Goal: Task Accomplishment & Management: Manage account settings

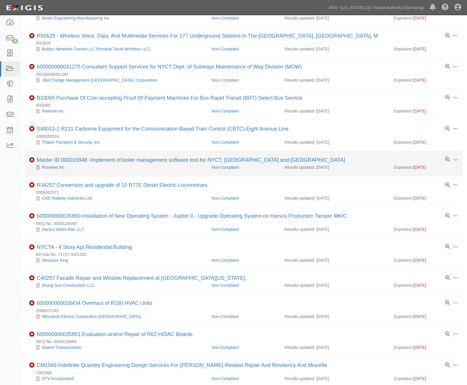
scroll to position [194, 0]
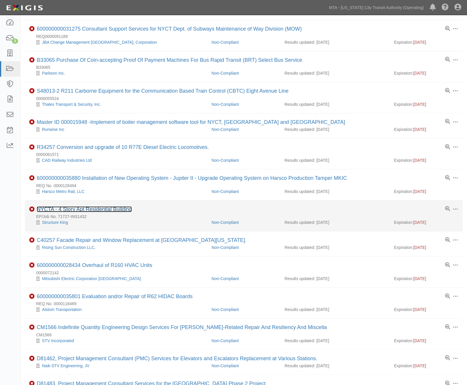
click at [106, 212] on link "NYCTA - 4 Story Apt Residential Building" at bounding box center [84, 210] width 95 height 6
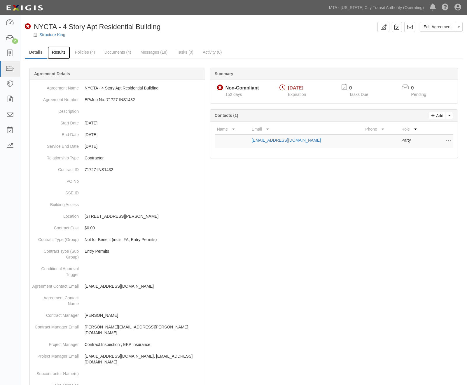
click at [63, 52] on link "Results" at bounding box center [59, 52] width 22 height 13
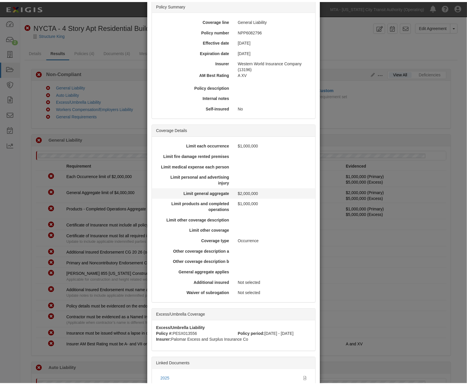
scroll to position [81, 0]
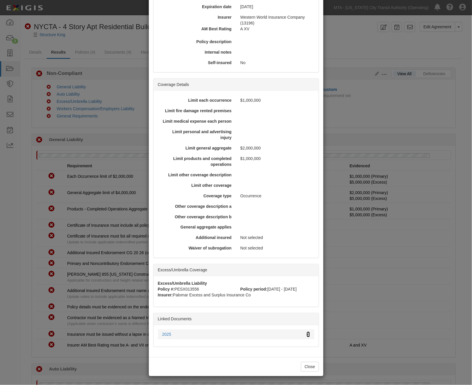
click at [307, 335] on icon at bounding box center [308, 335] width 3 height 4
click at [383, 299] on div "× View Policy Policy Summary Coverage line General Liability Policy number NPP6…" at bounding box center [236, 192] width 472 height 385
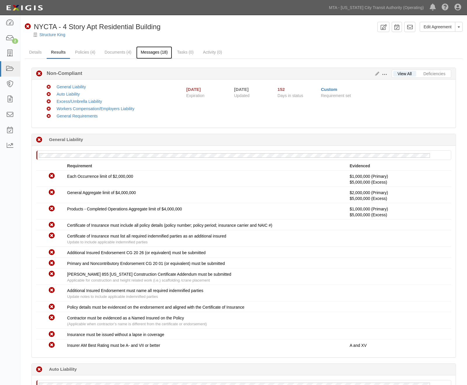
click at [147, 50] on link "Messages (18)" at bounding box center [154, 52] width 36 height 13
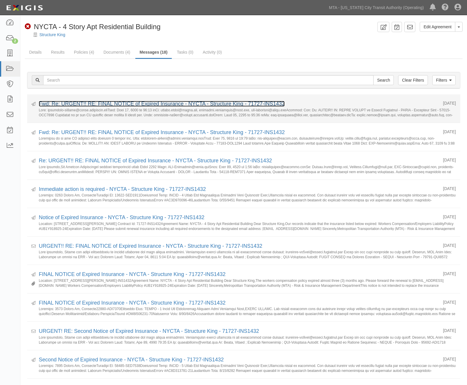
click at [166, 102] on link "Fwd: Re: URGENT!! RE: FINAL NOTICE of Expired Insurance - NYCTA - Structure Kin…" at bounding box center [162, 104] width 246 height 6
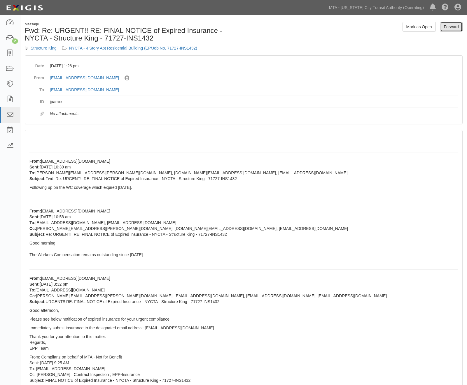
click at [447, 25] on link "Forward" at bounding box center [451, 27] width 22 height 10
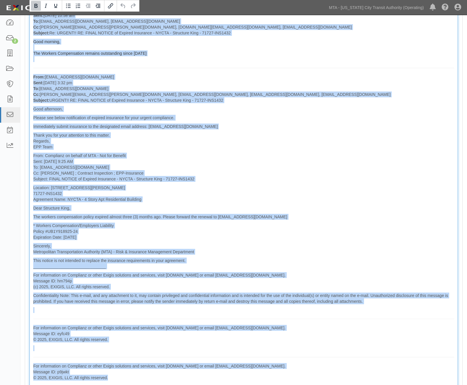
scroll to position [436, 0]
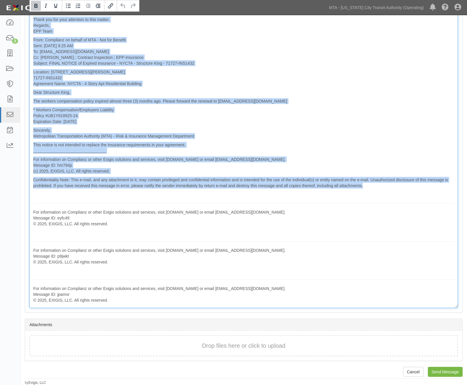
drag, startPoint x: 31, startPoint y: 144, endPoint x: 180, endPoint y: 202, distance: 160.3
click at [180, 202] on div "From: [EMAIL_ADDRESS][DOMAIN_NAME] Sent: [DATE] 1:26 pm To: [EMAIL_ADDRESS][DOM…" at bounding box center [243, 36] width 429 height 543
copy div "From: [EMAIL_ADDRESS][DOMAIN_NAME] Sent: [DATE] 10:39 am To: [PERSON_NAME][EMAI…"
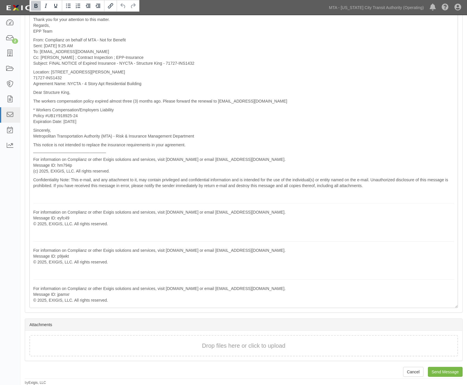
click at [202, 324] on div "Attachments" at bounding box center [243, 325] width 437 height 12
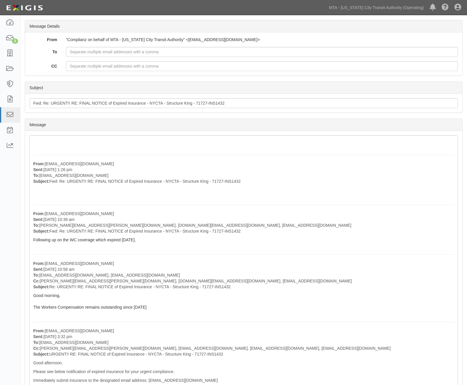
scroll to position [0, 0]
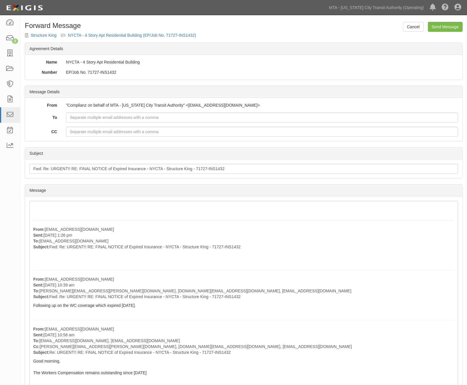
click at [137, 33] on link "NYCTA - 4 Story Apt Residential Building (EP/Job No. 71727-INS1432)" at bounding box center [132, 35] width 128 height 5
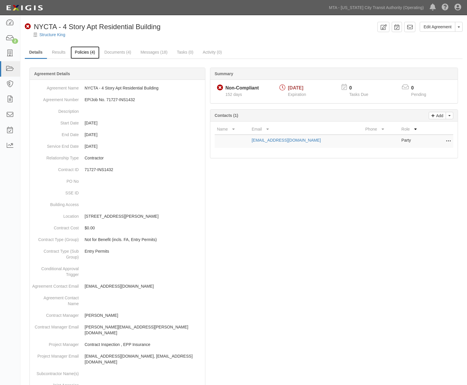
click at [77, 52] on link "Policies (4)" at bounding box center [85, 52] width 29 height 13
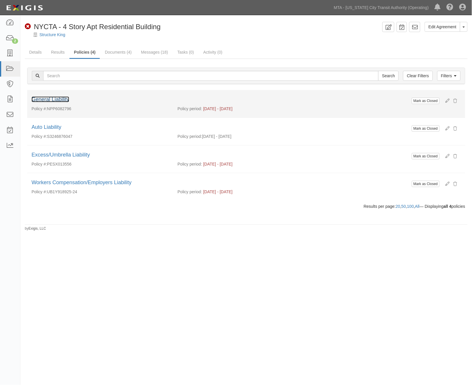
click at [60, 99] on link "General Liability" at bounding box center [51, 100] width 38 height 6
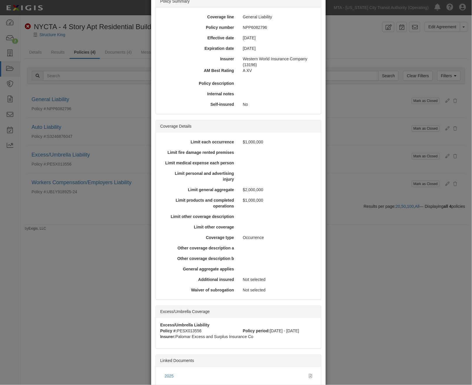
scroll to position [92, 0]
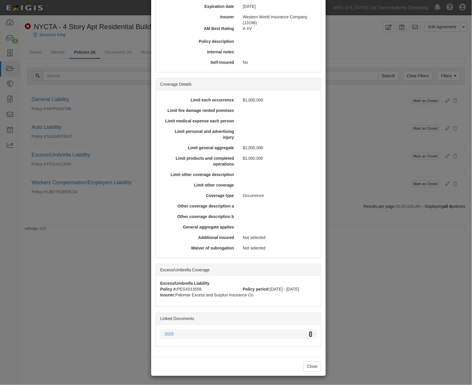
click at [309, 333] on icon at bounding box center [310, 335] width 3 height 4
drag, startPoint x: 107, startPoint y: 321, endPoint x: 76, endPoint y: 149, distance: 175.2
click at [106, 320] on div "× View Policy Mark as Closed Edit Policy Toggle Dropdown Delete Policy Policy S…" at bounding box center [236, 192] width 472 height 385
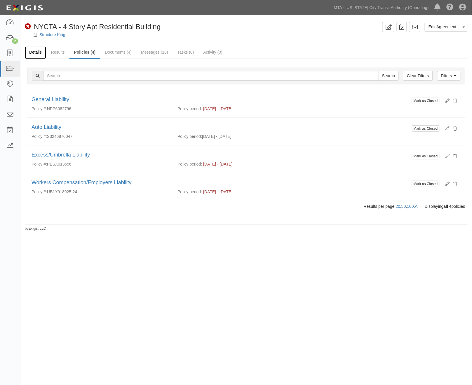
click at [33, 55] on link "Details" at bounding box center [35, 52] width 21 height 13
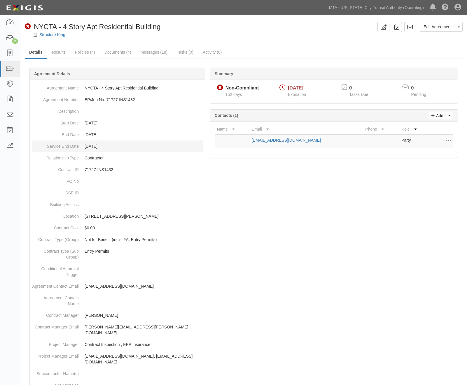
drag, startPoint x: 115, startPoint y: 145, endPoint x: 48, endPoint y: 146, distance: 67.7
click at [48, 146] on dl "Agreement Name NYCTA - 4 Story Apt Residential Building Agreement Number EP/Job…" at bounding box center [117, 295] width 171 height 426
copy dl "Service End Date [DATE]"
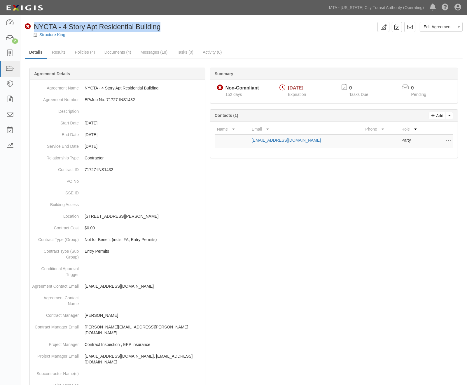
drag, startPoint x: 173, startPoint y: 27, endPoint x: 35, endPoint y: 24, distance: 137.7
click at [35, 24] on div "Non-Compliant NYCTA - 4 Story Apt Residential Building" at bounding box center [200, 27] width 350 height 10
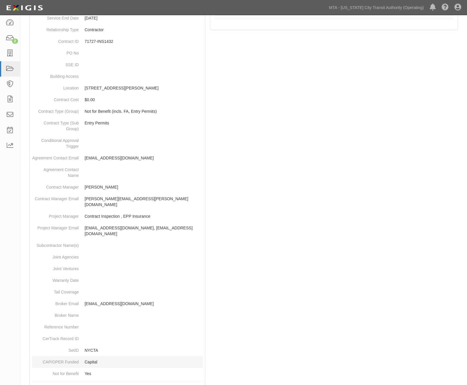
scroll to position [179, 0]
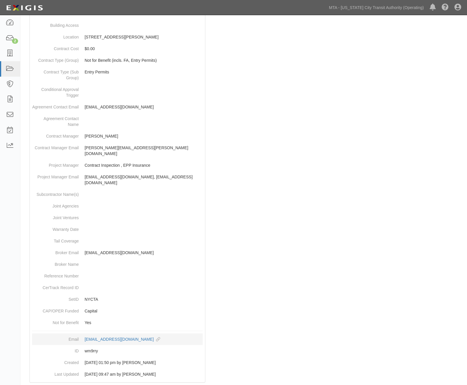
drag, startPoint x: 81, startPoint y: 327, endPoint x: 158, endPoint y: 331, distance: 77.7
click at [158, 334] on dd "[EMAIL_ADDRESS][DOMAIN_NAME] copy to clipboard" at bounding box center [117, 340] width 171 height 12
copy div "[EMAIL_ADDRESS][DOMAIN_NAME]"
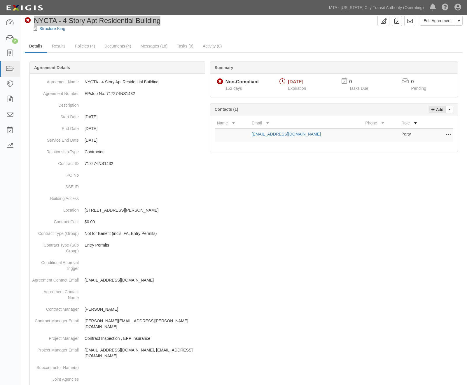
scroll to position [0, 0]
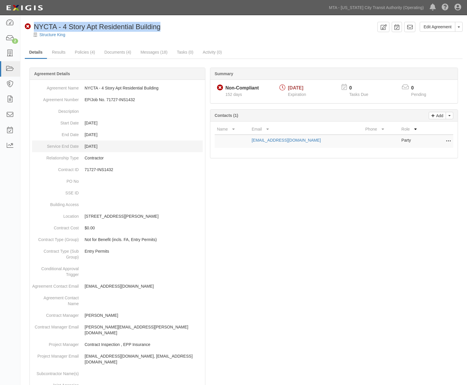
drag, startPoint x: 46, startPoint y: 145, endPoint x: 108, endPoint y: 145, distance: 62.1
click at [108, 145] on dl "Agreement Name NYCTA - 4 Story Apt Residential Building Agreement Number EP/Job…" at bounding box center [117, 295] width 171 height 426
copy dl "Service End Date [DATE]"
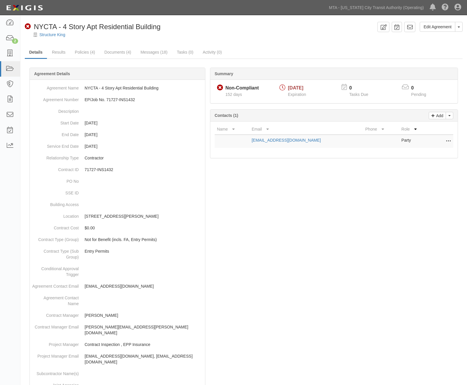
click at [340, 199] on div at bounding box center [244, 322] width 438 height 492
click at [7, 67] on icon at bounding box center [10, 69] width 8 height 7
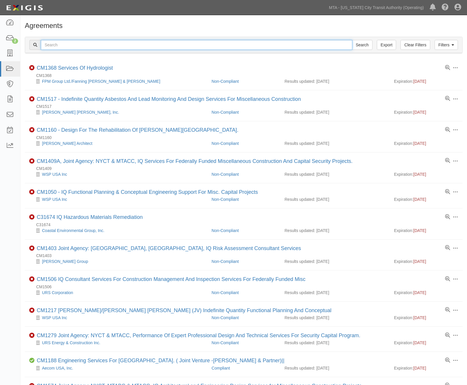
paste input "71177-INS941)"
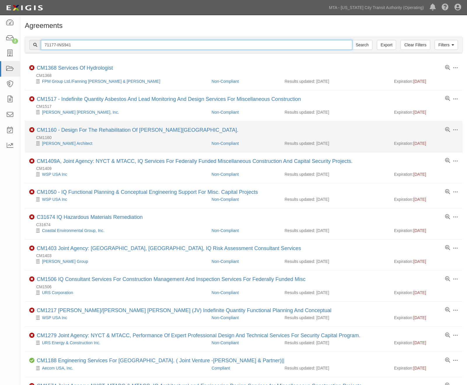
type input "71177-INS941"
click at [352, 40] on input "Search" at bounding box center [362, 45] width 20 height 10
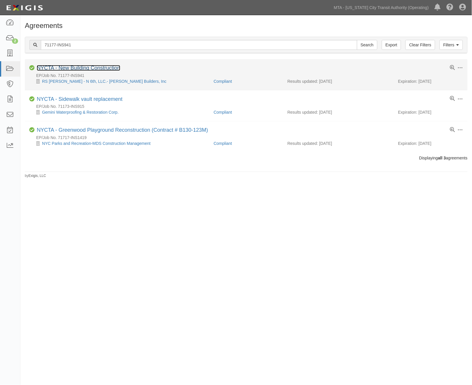
click at [94, 68] on link "NYCTA - New Building Construction" at bounding box center [78, 68] width 83 height 6
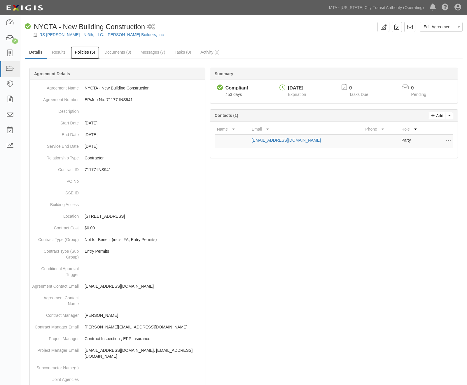
click at [86, 50] on link "Policies (5)" at bounding box center [85, 52] width 29 height 13
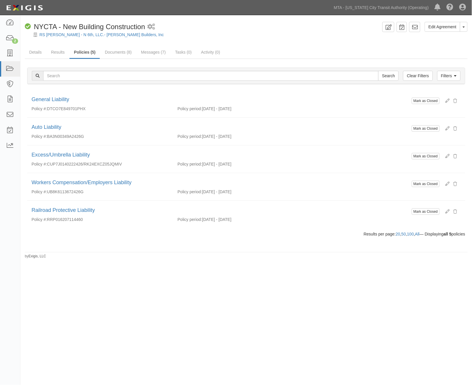
drag, startPoint x: 291, startPoint y: 317, endPoint x: 319, endPoint y: 295, distance: 35.0
click at [293, 317] on div "Edit Agreement Toggle Agreement Dropdown View Audit Trail Archive Agreement Sen…" at bounding box center [236, 191] width 472 height 347
click at [463, 29] on button "Toggle Agreement Dropdown" at bounding box center [464, 27] width 8 height 10
click at [31, 53] on link "Details" at bounding box center [35, 52] width 21 height 13
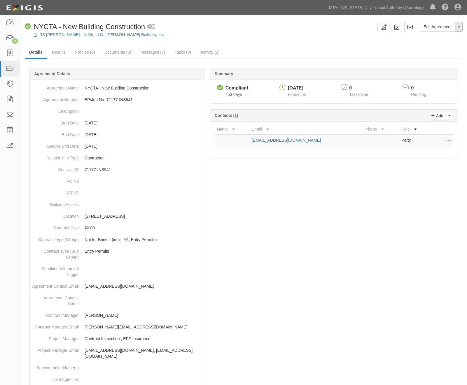
click at [460, 29] on button "Toggle Agreement Dropdown" at bounding box center [459, 27] width 8 height 10
click at [422, 44] on link "Archive Agreement" at bounding box center [439, 46] width 46 height 8
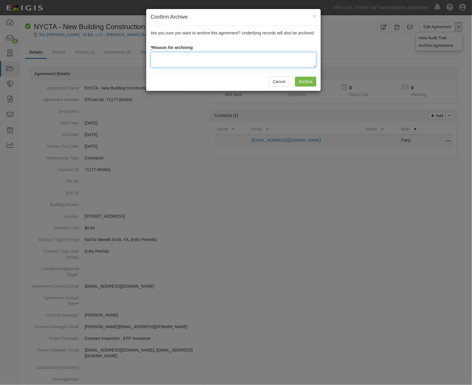
click at [186, 56] on textarea at bounding box center [234, 60] width 166 height 16
type textarea "C"
type textarea "Completed"
click at [309, 79] on input "Archive" at bounding box center [305, 82] width 21 height 10
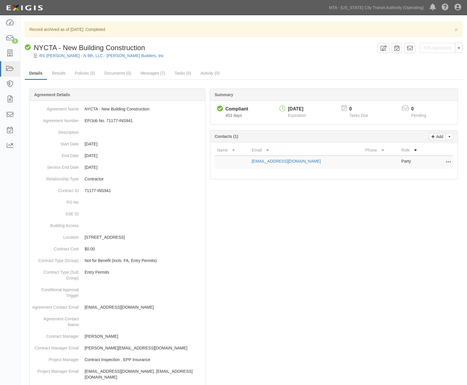
click at [323, 309] on div at bounding box center [244, 340] width 438 height 486
click at [4, 66] on link at bounding box center [10, 68] width 20 height 15
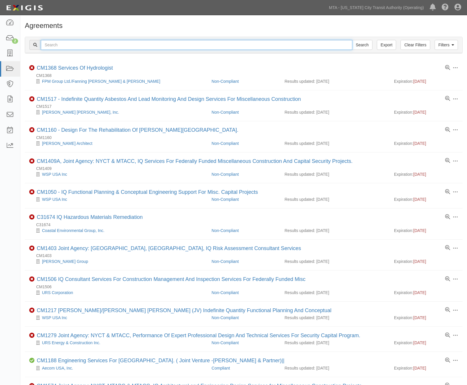
paste input "600000000035292"
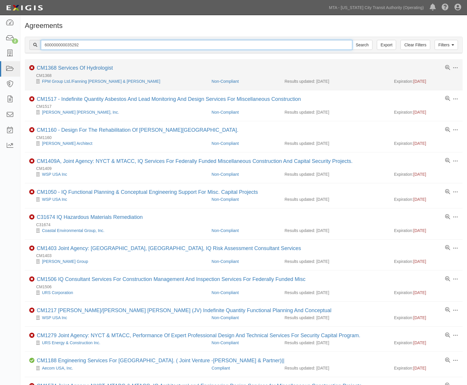
type input "600000000035292"
click at [352, 40] on input "Search" at bounding box center [362, 45] width 20 height 10
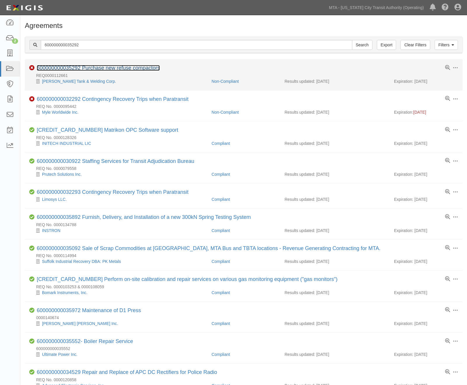
click at [64, 68] on link "600000000035292 Purchase new refuse compactors" at bounding box center [98, 68] width 123 height 6
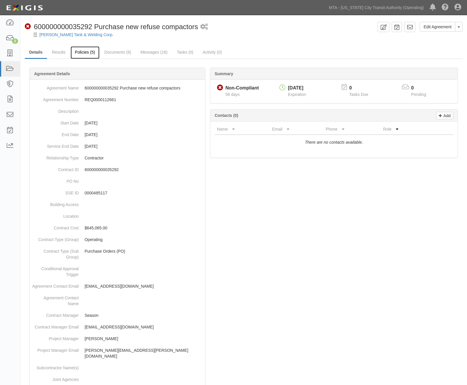
click at [84, 52] on link "Policies (5)" at bounding box center [85, 52] width 29 height 13
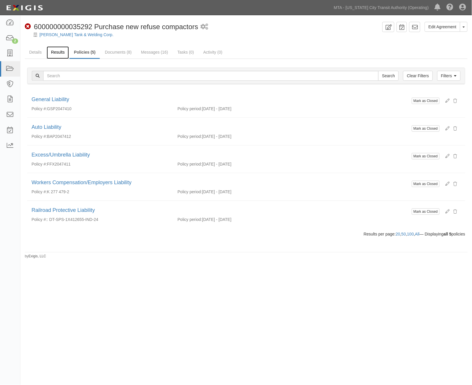
click at [59, 51] on link "Results" at bounding box center [58, 52] width 22 height 13
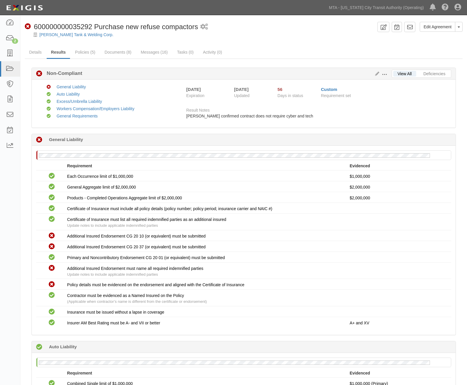
click at [373, 73] on icon at bounding box center [376, 74] width 6 height 4
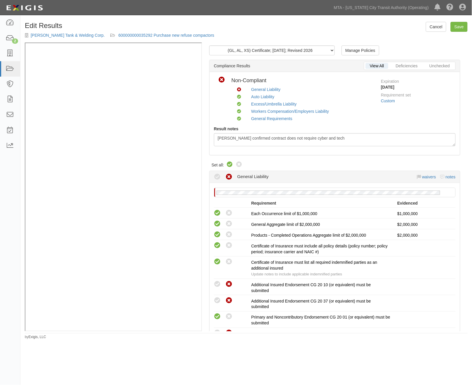
click at [229, 163] on icon at bounding box center [229, 164] width 7 height 7
radio input "true"
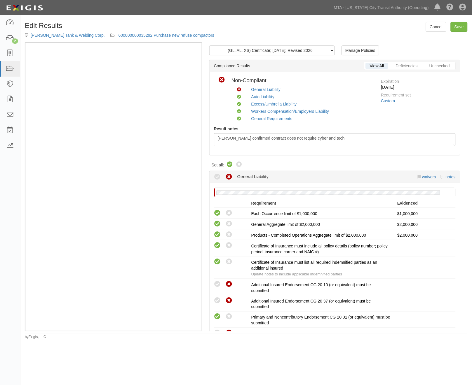
radio input "true"
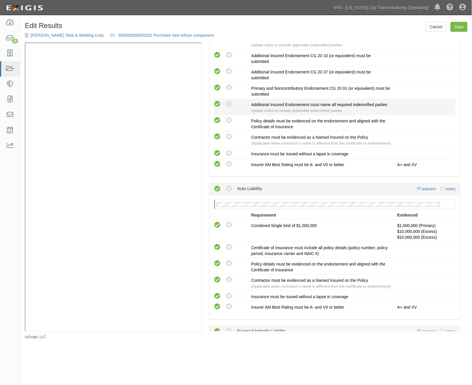
scroll to position [130, 0]
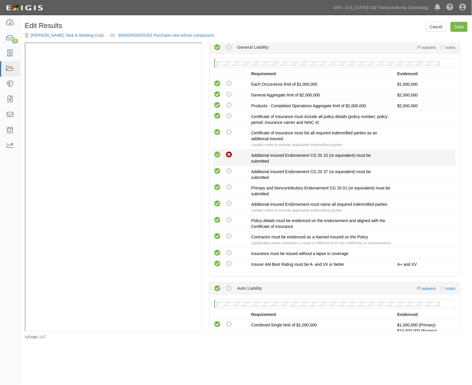
click at [230, 154] on icon at bounding box center [229, 154] width 7 height 7
radio input "true"
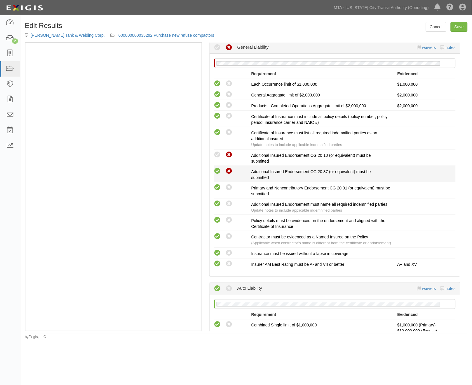
click at [229, 172] on icon at bounding box center [229, 171] width 7 height 7
radio input "true"
click at [462, 29] on link "Save" at bounding box center [458, 27] width 17 height 10
radio input "true"
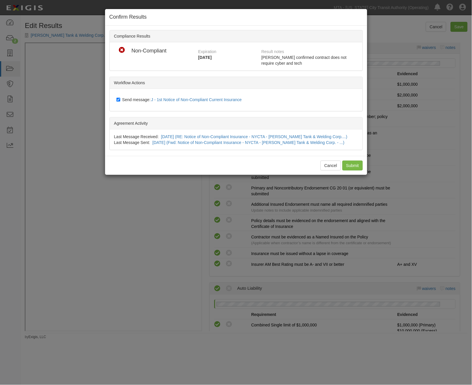
click at [142, 98] on span "Send message: J - 1st Notice of Non-Compliant Current Insurance" at bounding box center [183, 99] width 122 height 5
click at [120, 98] on input "Send message: J - 1st Notice of Non-Compliant Current Insurance" at bounding box center [118, 99] width 4 height 5
checkbox input "false"
click at [351, 166] on input "Submit" at bounding box center [352, 166] width 20 height 10
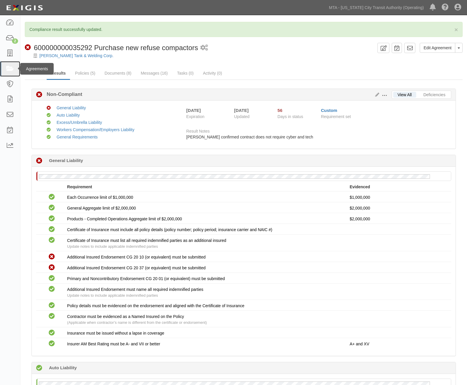
click at [5, 70] on link at bounding box center [10, 68] width 20 height 15
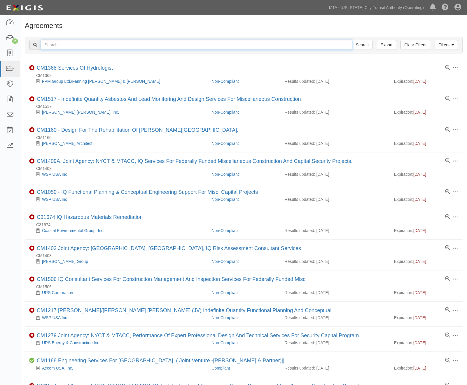
click at [117, 50] on input "text" at bounding box center [197, 45] width 312 height 10
type input "McGowan"
click at [352, 40] on input "Search" at bounding box center [362, 45] width 20 height 10
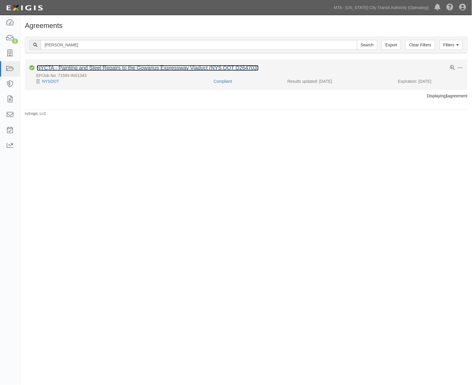
click at [118, 69] on link "NYCTA - Painting and Steel Repairs to the Gowanus Expressway Viaduct (NYS DOT D…" at bounding box center [148, 68] width 222 height 6
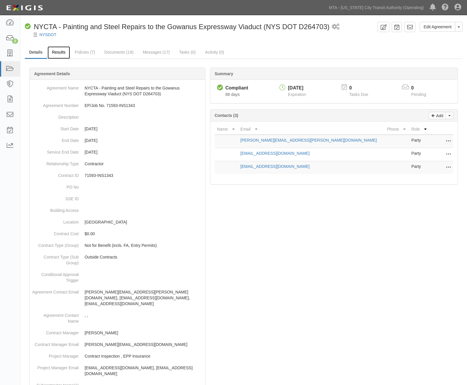
click at [60, 55] on link "Results" at bounding box center [59, 52] width 22 height 13
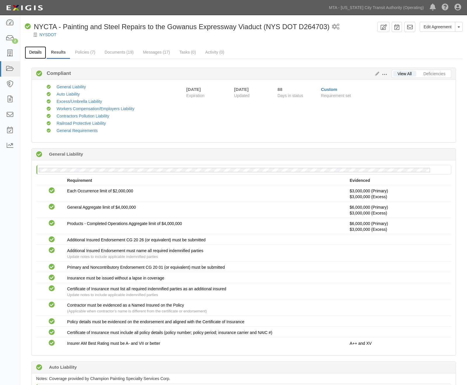
click at [33, 53] on link "Details" at bounding box center [35, 52] width 21 height 13
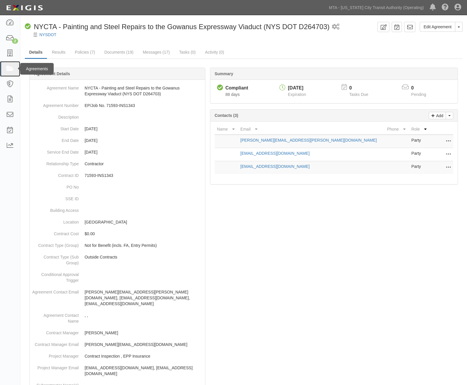
click at [9, 67] on icon at bounding box center [10, 69] width 8 height 7
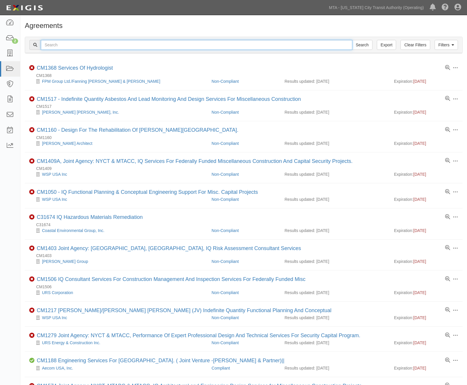
click at [64, 43] on input "text" at bounding box center [197, 45] width 312 height 10
type input "711177-INS941"
click at [352, 40] on input "Search" at bounding box center [362, 45] width 20 height 10
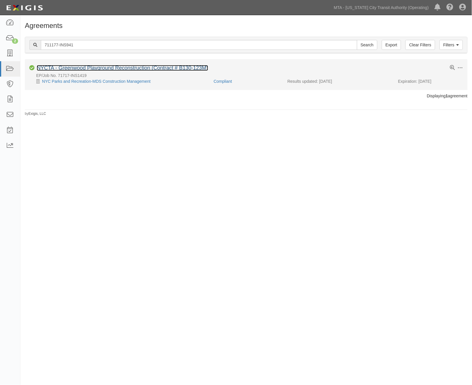
click at [67, 68] on link "NYCTA - Greenwood Playground Reconstruction (Contract # B130-123M)" at bounding box center [122, 68] width 171 height 6
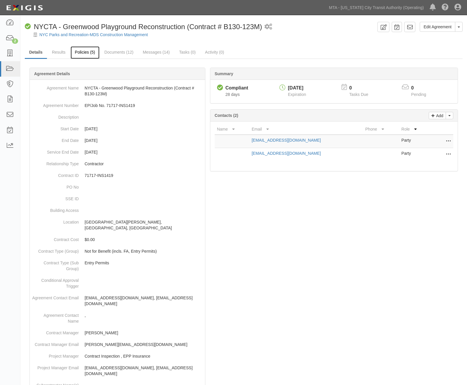
click at [87, 50] on link "Policies (5)" at bounding box center [85, 52] width 29 height 13
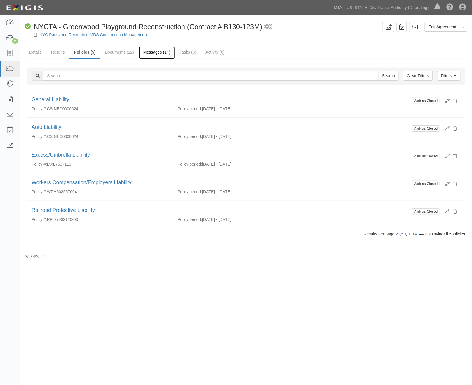
click at [157, 54] on link "Messages (14)" at bounding box center [157, 52] width 36 height 13
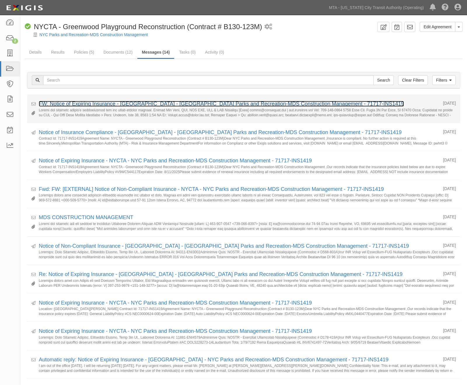
click at [60, 102] on link "FW: Notice of Expiring Insurance - [GEOGRAPHIC_DATA] - [GEOGRAPHIC_DATA] Parks …" at bounding box center [221, 104] width 365 height 6
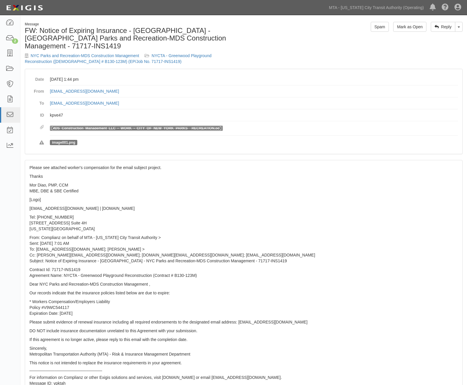
click at [168, 126] on link "MDS_Construction_Management_LLC_-_WORK_-_CITY_OF_NEW_YORK_PARKS__RECREATION.pdf" at bounding box center [136, 128] width 169 height 4
click at [217, 223] on p "Tel: [PHONE_NUMBER] [STREET_ADDRESS] [GEOGRAPHIC_DATA][US_STATE]" at bounding box center [243, 223] width 429 height 18
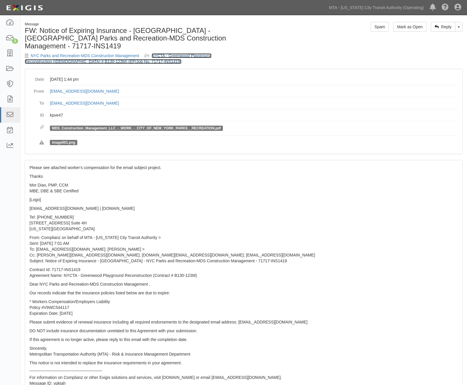
click at [176, 53] on link "NYCTA - Greenwood Playground Reconstruction ([DEMOGRAPHIC_DATA] # B130-123M) (E…" at bounding box center [118, 58] width 187 height 11
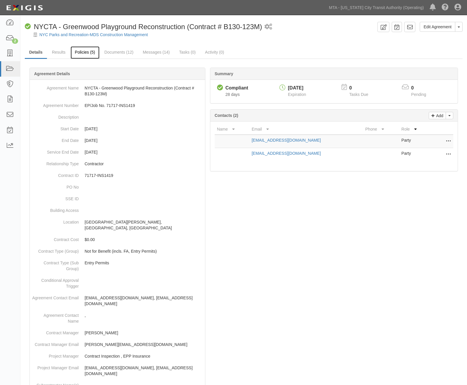
click at [89, 50] on link "Policies (5)" at bounding box center [85, 52] width 29 height 13
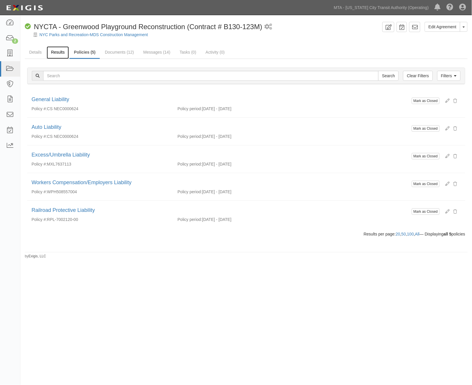
click at [59, 51] on link "Results" at bounding box center [58, 52] width 22 height 13
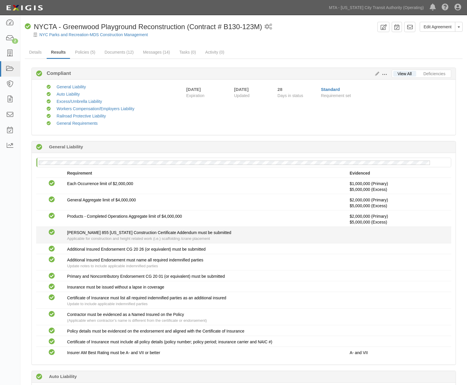
click at [314, 234] on div "ACORD 855 New York Construction Certificate Addendum must be submitted Applicab…" at bounding box center [208, 236] width 283 height 12
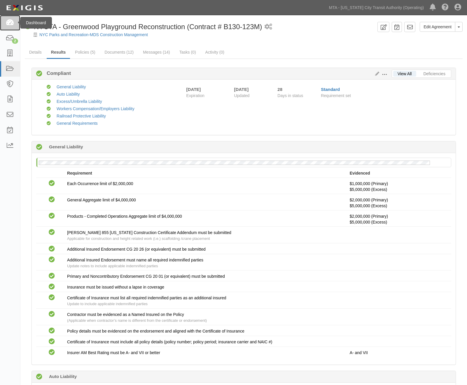
click at [12, 26] on link at bounding box center [10, 22] width 20 height 15
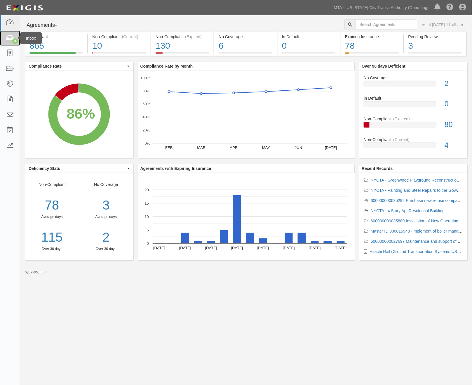
click at [10, 39] on icon at bounding box center [10, 38] width 8 height 7
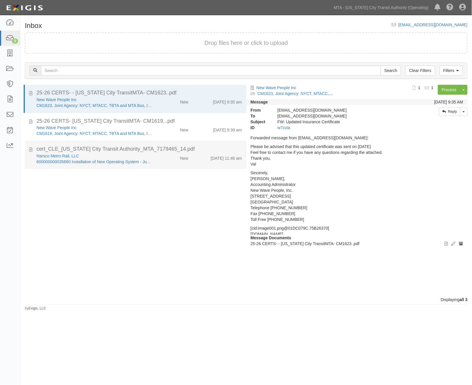
click at [168, 160] on div "New" at bounding box center [175, 157] width 36 height 8
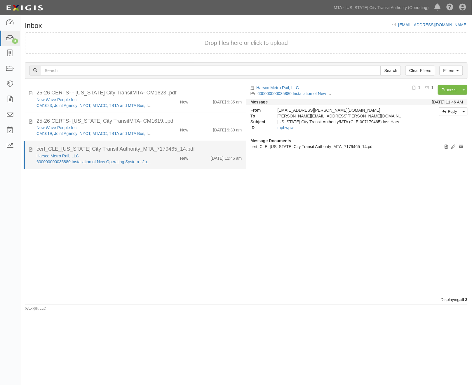
click at [125, 158] on div "Harsco Metro Rail, LLC" at bounding box center [94, 156] width 116 height 6
click at [111, 162] on link "600000000035880 Installation of New Operating System - Jupiter II - Upgrade Ope…" at bounding box center [178, 162] width 285 height 5
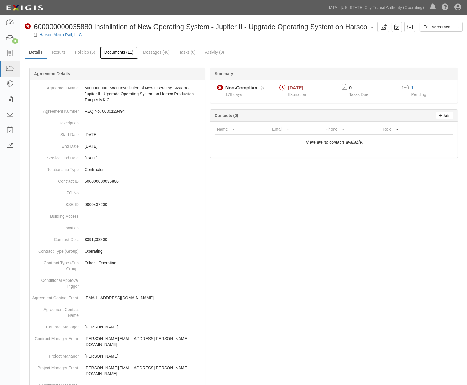
click at [132, 51] on link "Documents (11)" at bounding box center [119, 52] width 38 height 13
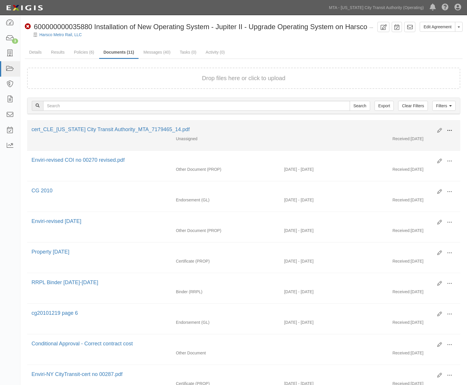
click at [449, 128] on span at bounding box center [449, 130] width 5 height 5
click at [413, 138] on link "View" at bounding box center [421, 139] width 46 height 11
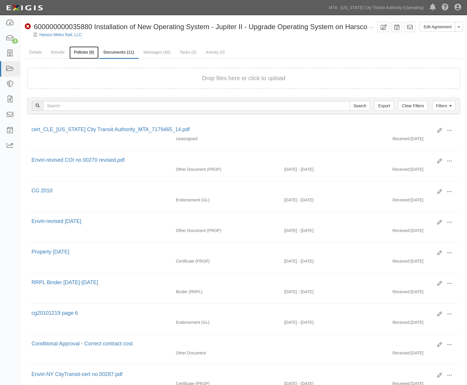
click at [81, 51] on link "Policies (6)" at bounding box center [83, 52] width 29 height 13
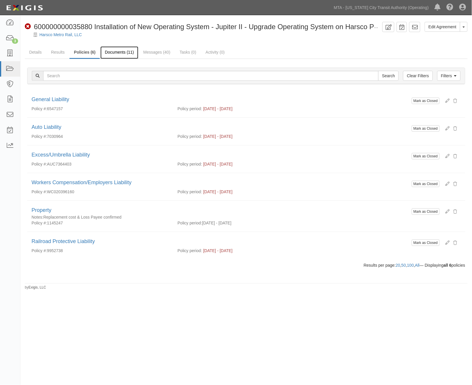
click at [123, 53] on link "Documents (11)" at bounding box center [119, 52] width 38 height 13
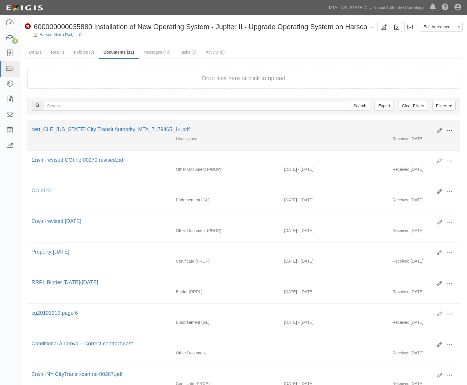
click at [446, 130] on button at bounding box center [449, 131] width 13 height 10
click at [414, 127] on link "Edit" at bounding box center [421, 128] width 46 height 11
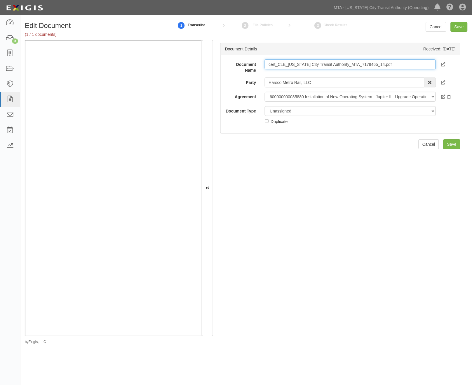
click at [296, 60] on input "cert_CLE_New York City Transit Authority_MTA_7179465_14.pdf" at bounding box center [350, 65] width 171 height 10
type input "2026"
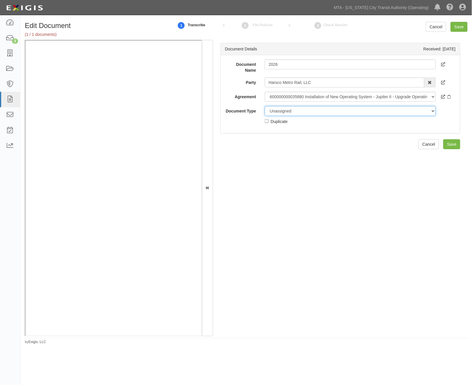
click at [294, 107] on select "Unassigned Binder Cancellation Notice Certificate Contract Endorsement Insuranc…" at bounding box center [350, 111] width 171 height 10
click at [265, 106] on select "Unassigned Binder Cancellation Notice Certificate Contract Endorsement Insuranc…" at bounding box center [350, 111] width 171 height 10
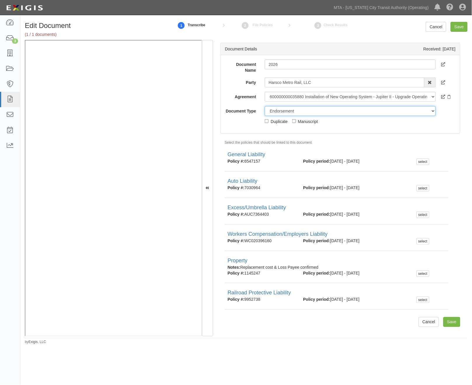
click at [288, 111] on select "Unassigned Binder Cancellation Notice Certificate Contract Endorsement Insuranc…" at bounding box center [350, 111] width 171 height 10
select select "CertificateDetail"
click at [265, 106] on select "Unassigned Binder Cancellation Notice Certificate Contract Endorsement Insuranc…" at bounding box center [350, 111] width 171 height 10
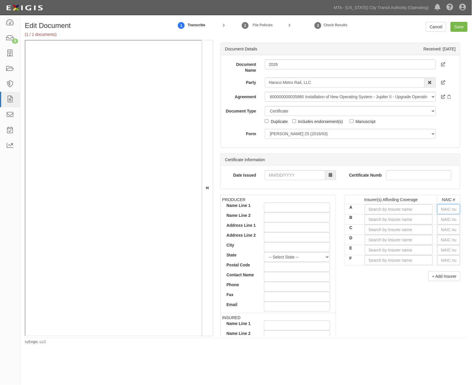
click at [444, 208] on input "text" at bounding box center [448, 210] width 23 height 10
click at [437, 211] on input "text" at bounding box center [448, 210] width 23 height 10
type input "16862"
type input "1"
type input "19984"
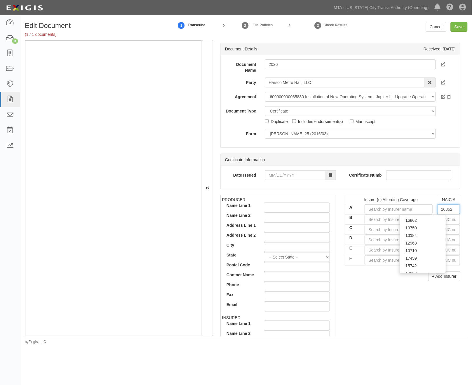
type input "19"
type input "19402"
type input "194"
type input "19445"
type input "1944"
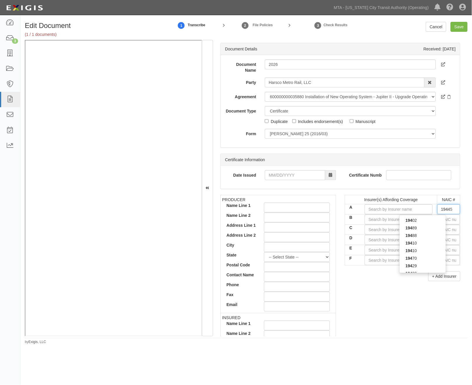
type input "19445"
click at [436, 220] on div "19445" at bounding box center [422, 221] width 46 height 8
type input "National Union Fire Ins Co Pittsburgh PA (A XV Rating)"
type input "19445"
click at [441, 222] on input "text" at bounding box center [448, 220] width 23 height 10
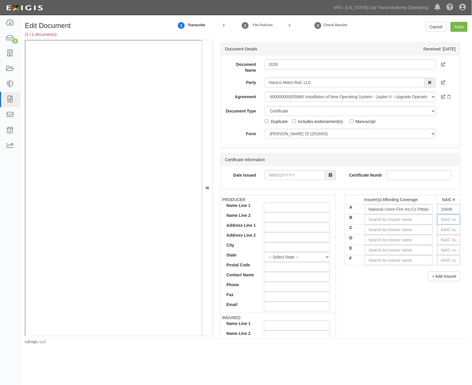
type input "16862"
type input "1"
type input "19984"
type input "19"
type input "19399"
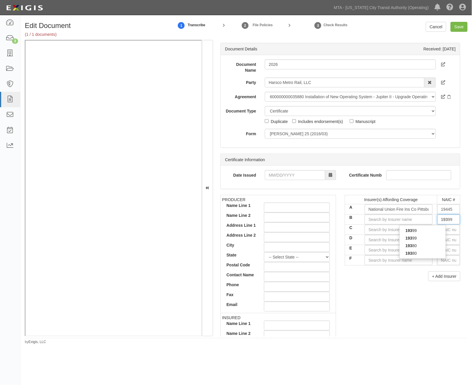
type input "1939"
type input "19399"
click at [427, 229] on div "19399" at bounding box center [422, 231] width 46 height 8
type input "AIU Insurance Company (A XV Rating)"
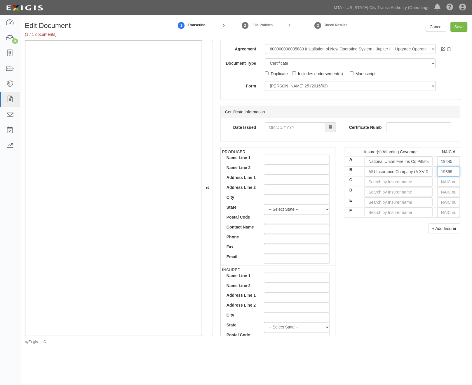
scroll to position [32, 0]
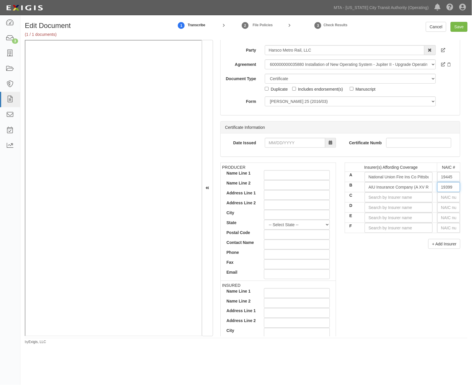
type input "19399"
click at [438, 196] on input "text" at bounding box center [448, 198] width 23 height 10
type input "16862"
type input "16"
type input "16561"
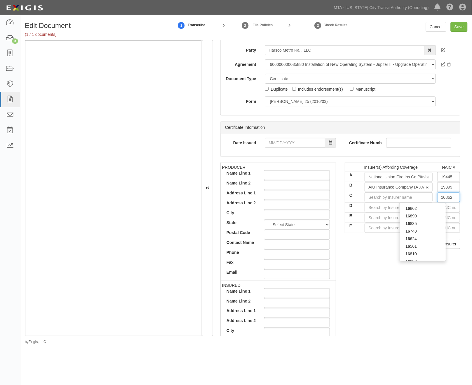
type input "165"
type input "16535"
type input "1653"
click at [427, 209] on div "1653 5" at bounding box center [422, 209] width 46 height 8
type input "Zurich American Insurance Company (A+ XV Rating)"
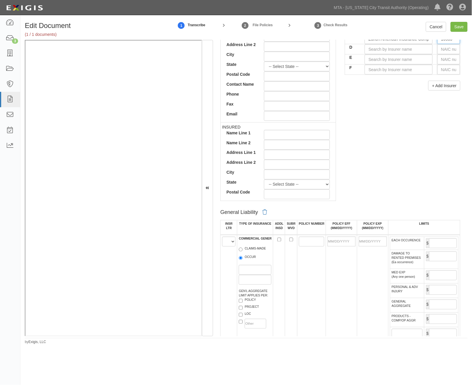
scroll to position [227, 0]
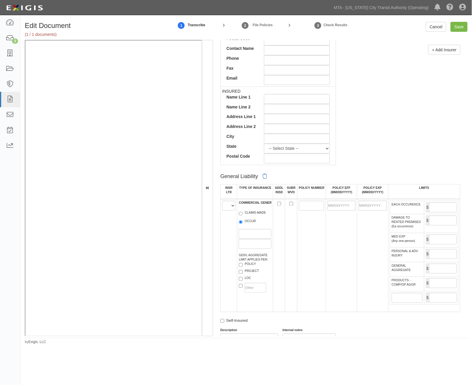
type input "16535"
drag, startPoint x: 223, startPoint y: 208, endPoint x: 227, endPoint y: 212, distance: 5.2
click at [223, 208] on select "A B C D E F" at bounding box center [228, 206] width 13 height 10
select select "A"
click at [222, 202] on select "A B C D E F" at bounding box center [228, 206] width 13 height 10
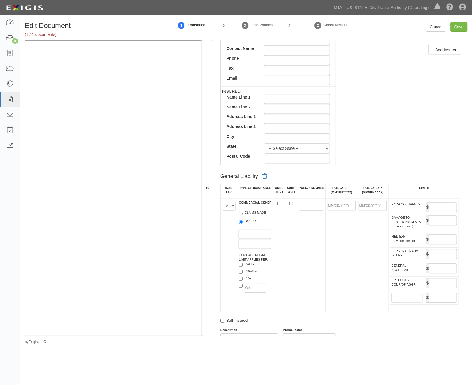
click at [256, 225] on label "OCCUR" at bounding box center [247, 222] width 17 height 6
click at [242, 224] on input "OCCUR" at bounding box center [241, 223] width 4 height 4
radio input "true"
paste input "6547157"
type input "6547157"
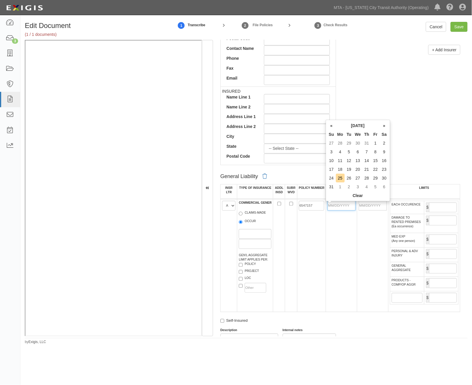
click at [337, 205] on input "POLICY EFF (MM/DD/YYYY)" at bounding box center [341, 206] width 28 height 10
type input "06/30/2025"
type input "06/30/2026"
click at [378, 252] on td "06/30/2026" at bounding box center [372, 255] width 31 height 113
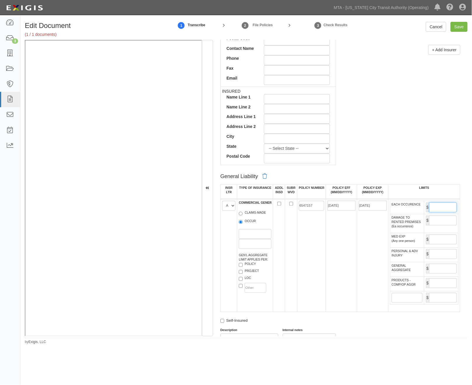
click at [445, 209] on input "EACH OCCURENCE" at bounding box center [443, 208] width 28 height 10
type input "5,000,000"
click at [437, 274] on input "GENERAL AGGREGATE" at bounding box center [443, 269] width 28 height 10
type input "5,000,000"
click at [440, 289] on input "PRODUCTS - COMP/OP AGGR" at bounding box center [443, 284] width 28 height 10
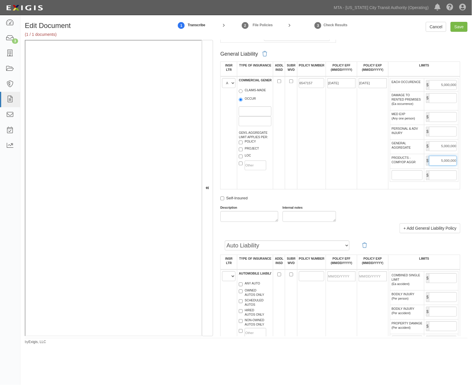
scroll to position [389, 0]
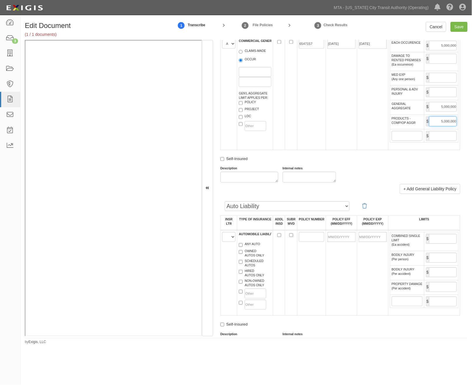
type input "5,000,000"
click at [228, 242] on select "A B C D E F" at bounding box center [228, 237] width 13 height 10
select select "A"
click at [222, 242] on select "A B C D E F" at bounding box center [228, 237] width 13 height 10
click at [244, 248] on label "ANY AUTO" at bounding box center [249, 245] width 21 height 6
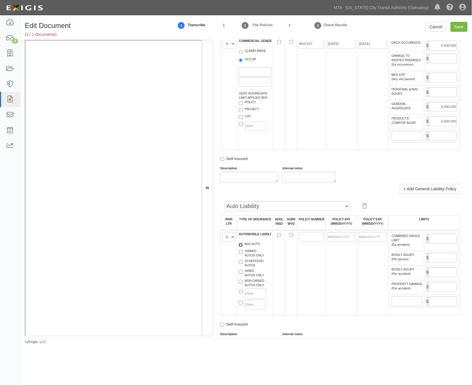
click at [242, 247] on input "ANY AUTO" at bounding box center [241, 245] width 4 height 4
checkbox input "true"
paste input "7030964"
type input "7030964"
click at [331, 242] on input "POLICY EFF (MM/DD/YYYY)" at bounding box center [341, 237] width 28 height 10
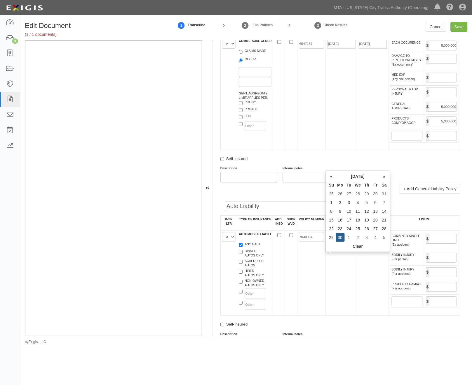
type input "06/30/2025"
type input "06/30/2026"
click at [345, 278] on td "06/30/2025" at bounding box center [341, 272] width 31 height 85
click at [435, 244] on input "COMBINED SINGLE LIMIT (Ea accident)" at bounding box center [443, 239] width 28 height 10
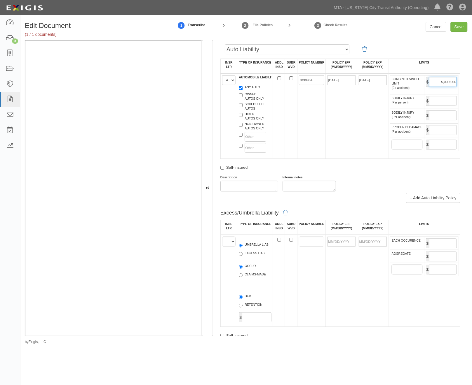
scroll to position [583, 0]
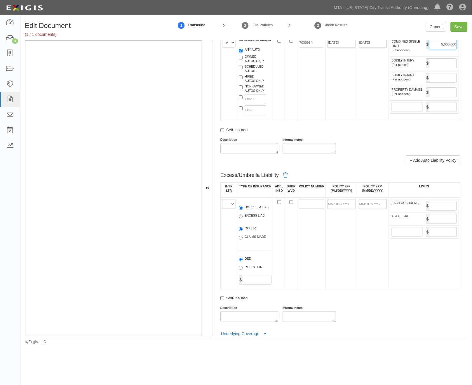
type input "5,000,000"
click at [225, 209] on select "A B C D E F" at bounding box center [228, 204] width 13 height 10
select select "C"
click at [222, 209] on select "A B C D E F" at bounding box center [228, 204] width 13 height 10
click at [244, 232] on label "OCCUR" at bounding box center [247, 229] width 17 height 6
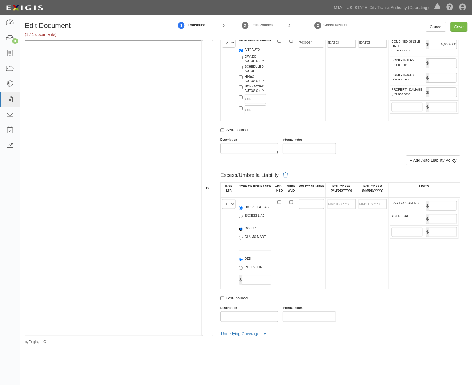
click at [242, 231] on input "OCCUR" at bounding box center [241, 230] width 4 height 4
radio input "true"
click at [249, 212] on span "UMBRELLA LIAB" at bounding box center [255, 208] width 33 height 7
click at [248, 211] on label "UMBRELLA LIAB" at bounding box center [254, 208] width 30 height 6
click at [242, 210] on input "UMBRELLA LIAB" at bounding box center [241, 208] width 4 height 4
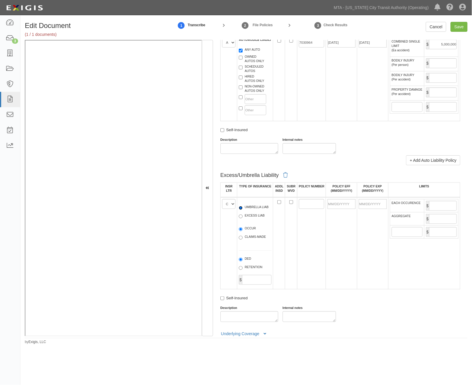
radio input "true"
paste input "AUC7364403"
type input "AUC7364403"
click at [343, 209] on input "POLICY EFF (MM/DD/YYYY)" at bounding box center [341, 204] width 28 height 10
type input "06/30/2025"
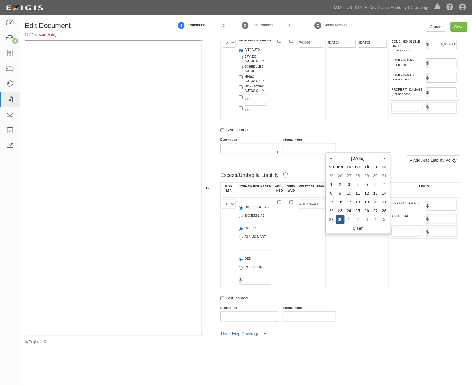
type input "06/30/2026"
click at [328, 280] on td "06/30/2025" at bounding box center [341, 244] width 31 height 92
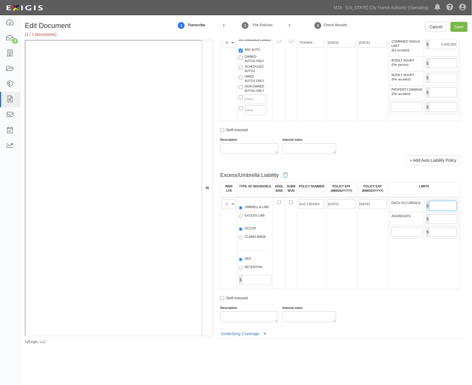
click at [442, 211] on input "EACH OCCURENCE" at bounding box center [443, 206] width 28 height 10
type input "10,000,000"
click at [438, 224] on input "AGGREGATE" at bounding box center [443, 219] width 28 height 10
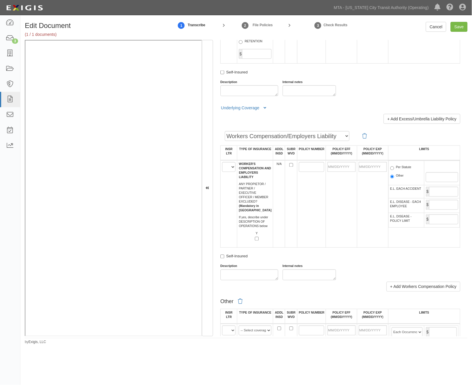
scroll to position [810, 0]
type input "10,000,000"
click at [227, 172] on select "A B C D E F" at bounding box center [228, 167] width 13 height 10
select select "B"
click at [222, 172] on select "A B C D E F" at bounding box center [228, 167] width 13 height 10
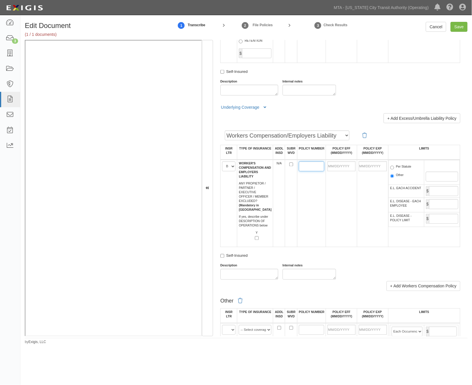
paste input "WC020396160"
type input "WC020396160"
click at [333, 172] on input "POLICY EFF (MM/DD/YYYY)" at bounding box center [341, 167] width 28 height 10
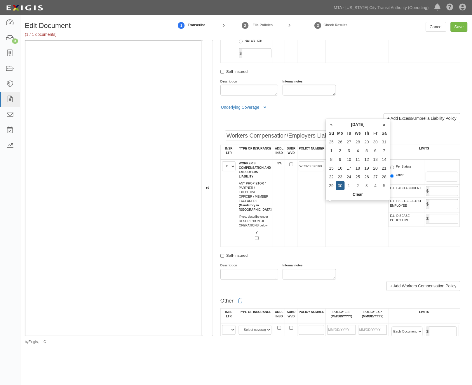
type input "06/30/2025"
type input "06/30/2026"
click at [340, 242] on td "06/30/2025" at bounding box center [341, 204] width 31 height 88
click at [399, 171] on label "Per Statute" at bounding box center [400, 168] width 21 height 6
click at [394, 170] on input "Per Statute" at bounding box center [392, 168] width 4 height 4
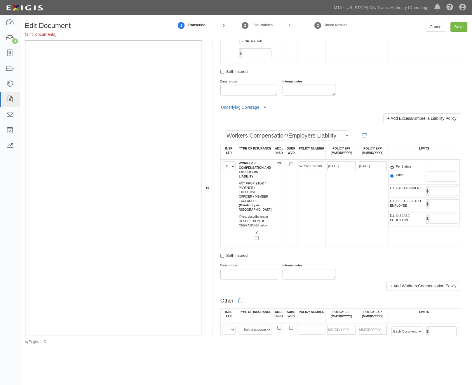
radio input "true"
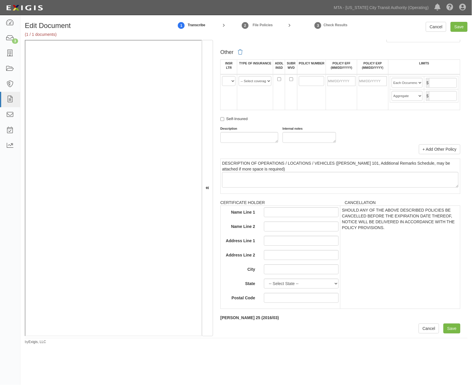
scroll to position [1124, 0]
click at [450, 328] on input "Save" at bounding box center [451, 329] width 17 height 10
type input "5000000"
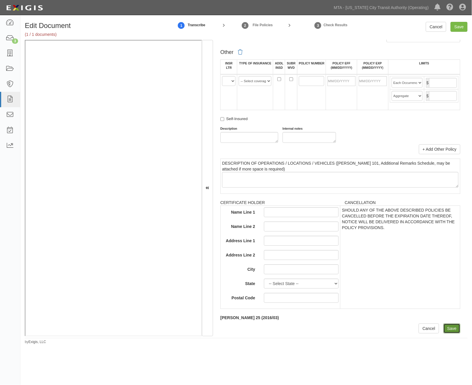
type input "5000000"
type input "10000000"
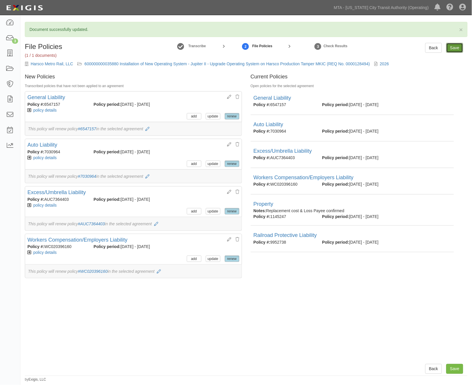
click at [450, 47] on input "Save" at bounding box center [454, 48] width 17 height 10
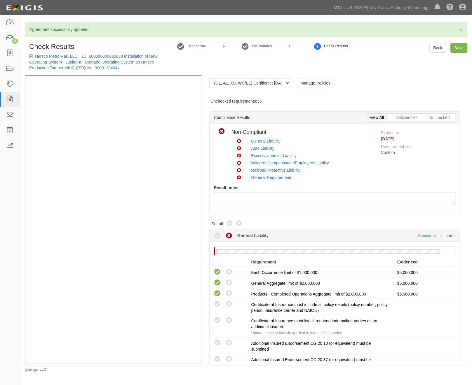
click at [231, 225] on icon at bounding box center [229, 223] width 7 height 7
radio input "true"
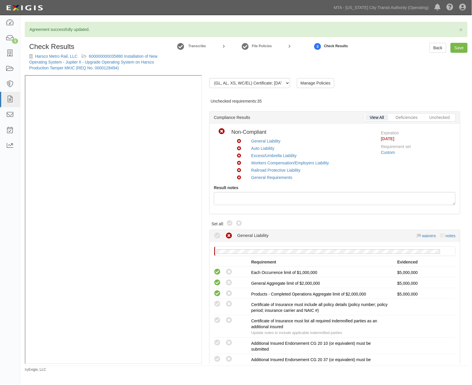
radio input "true"
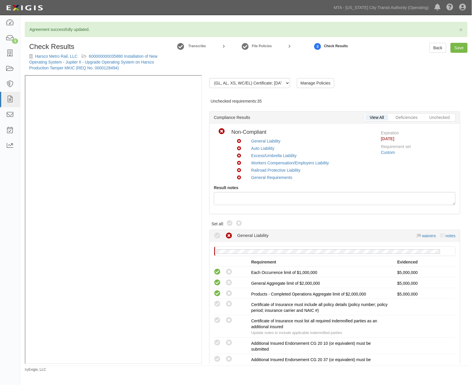
radio input "true"
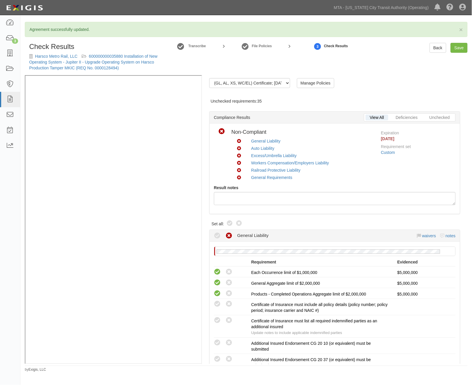
radio input "true"
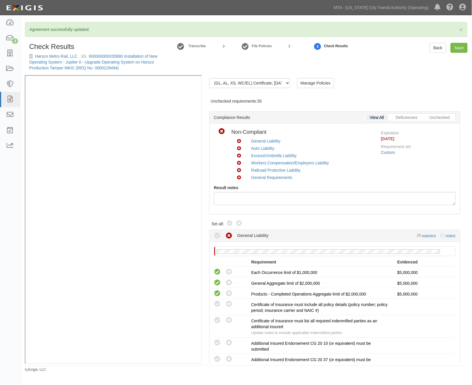
radio input "true"
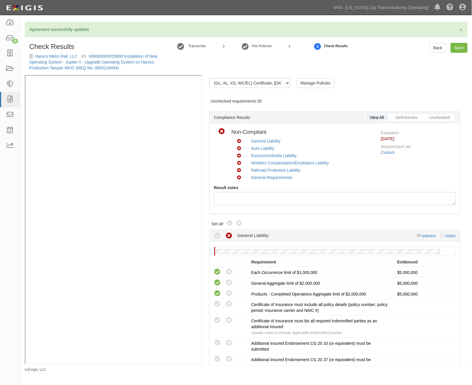
radio input "true"
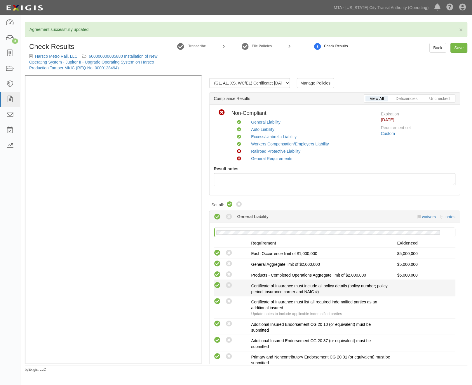
scroll to position [32, 0]
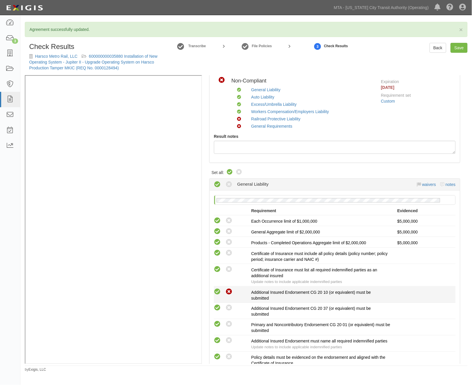
click at [228, 292] on icon at bounding box center [229, 292] width 7 height 7
radio input "true"
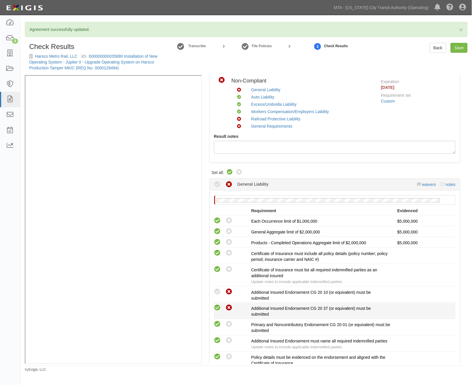
click at [230, 310] on icon at bounding box center [229, 308] width 7 height 7
radio input "true"
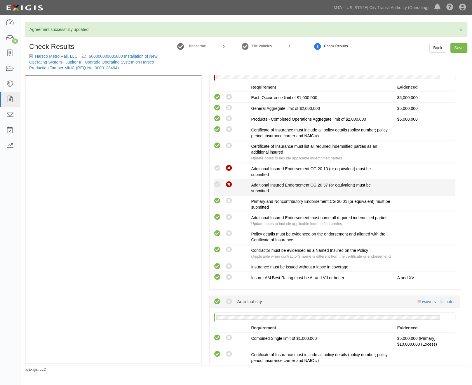
scroll to position [194, 0]
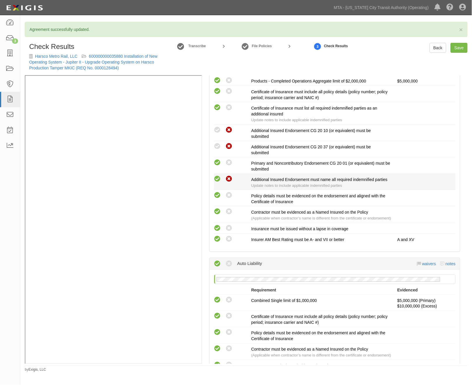
click at [229, 178] on icon at bounding box center [229, 179] width 7 height 7
radio input "true"
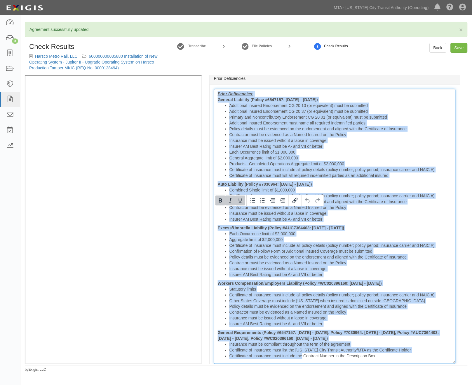
scroll to position [1247, 0]
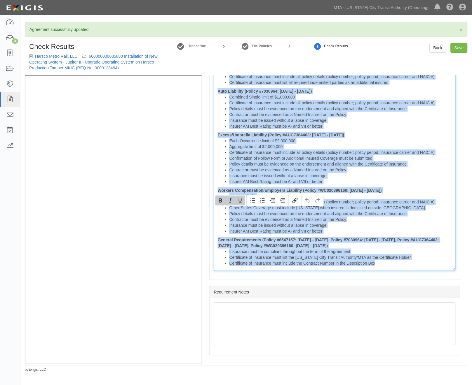
drag, startPoint x: 218, startPoint y: 210, endPoint x: 506, endPoint y: 362, distance: 325.7
click at [471, 362] on html "Toggle navigation Dashboard 3 Inbox Parties Agreements Coverages Documents Mess…" at bounding box center [236, 186] width 472 height 373
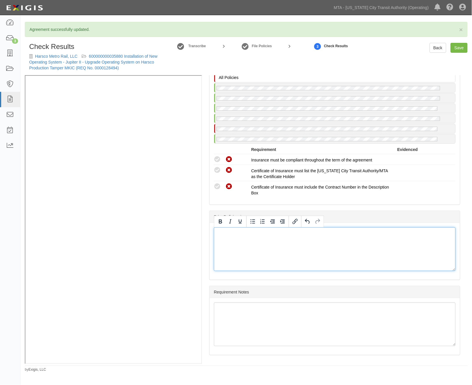
scroll to position [1016, 0]
click at [462, 49] on link "Save" at bounding box center [458, 48] width 17 height 10
radio input "true"
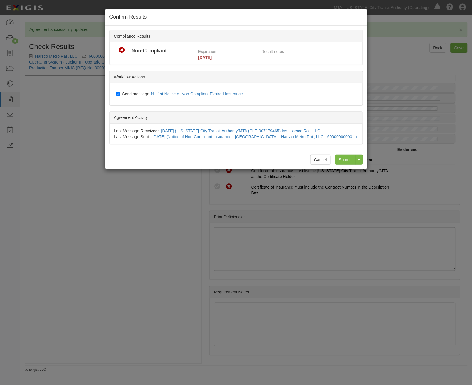
click at [133, 92] on span "Send message: N - 1st Notice of Non-Compliant Expired Insurance" at bounding box center [183, 94] width 123 height 5
click at [120, 92] on input "Send message: N - 1st Notice of Non-Compliant Expired Insurance" at bounding box center [118, 94] width 4 height 5
checkbox input "false"
click at [350, 161] on input "Submit" at bounding box center [345, 160] width 20 height 10
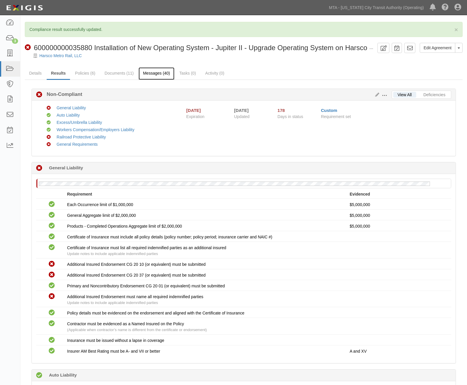
click at [151, 73] on link "Messages (40)" at bounding box center [157, 73] width 36 height 13
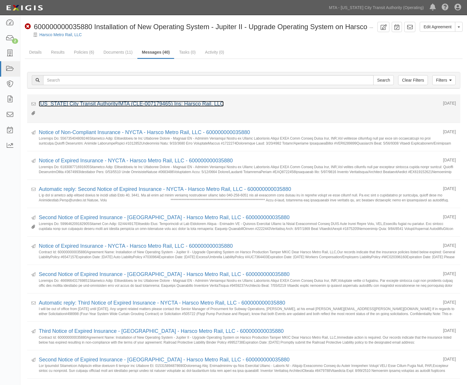
click at [158, 104] on link "New York City Transit Authority/MTA (CLE-007179465) Ins: Harsco Rail, LLC" at bounding box center [131, 104] width 185 height 6
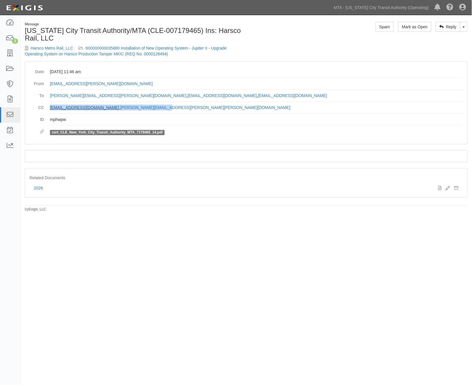
drag, startPoint x: 152, startPoint y: 110, endPoint x: 50, endPoint y: 107, distance: 102.1
click at [49, 109] on dl "Date [DATE] 11:46 am From [EMAIL_ADDRESS][PERSON_NAME][DOMAIN_NAME] To [PERSON_…" at bounding box center [245, 103] width 433 height 74
click at [465, 30] on link "Toggle Dropdown" at bounding box center [464, 27] width 8 height 10
click at [434, 37] on link "Reply All" at bounding box center [444, 38] width 46 height 8
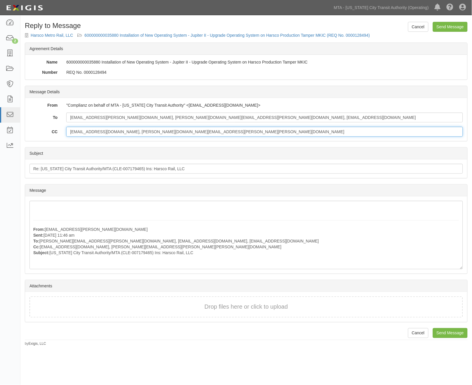
drag, startPoint x: 162, startPoint y: 132, endPoint x: 82, endPoint y: 132, distance: 80.5
click at [82, 132] on input "[EMAIL_ADDRESS][DOMAIN_NAME], [PERSON_NAME][DOMAIN_NAME][EMAIL_ADDRESS][PERSON_…" at bounding box center [264, 132] width 396 height 10
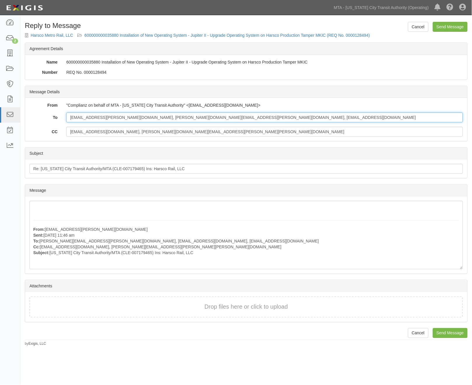
drag, startPoint x: 118, startPoint y: 116, endPoint x: 76, endPoint y: 116, distance: 41.7
click at [76, 116] on input "[EMAIL_ADDRESS][PERSON_NAME][DOMAIN_NAME], [PERSON_NAME][DOMAIN_NAME][EMAIL_ADD…" at bounding box center [264, 118] width 396 height 10
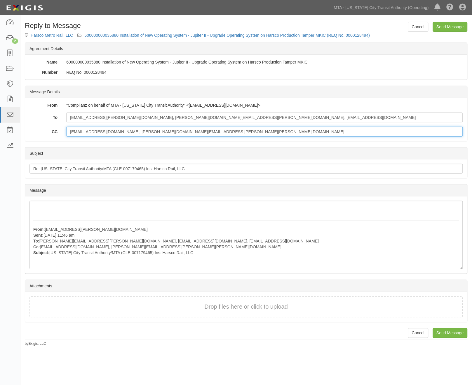
click at [174, 130] on input "[EMAIL_ADDRESS][DOMAIN_NAME], [PERSON_NAME][DOMAIN_NAME][EMAIL_ADDRESS][PERSON_…" at bounding box center [264, 132] width 396 height 10
drag, startPoint x: 160, startPoint y: 130, endPoint x: 69, endPoint y: 131, distance: 91.3
click at [69, 131] on input "[EMAIL_ADDRESS][DOMAIN_NAME], [PERSON_NAME][DOMAIN_NAME][EMAIL_ADDRESS][PERSON_…" at bounding box center [264, 132] width 396 height 10
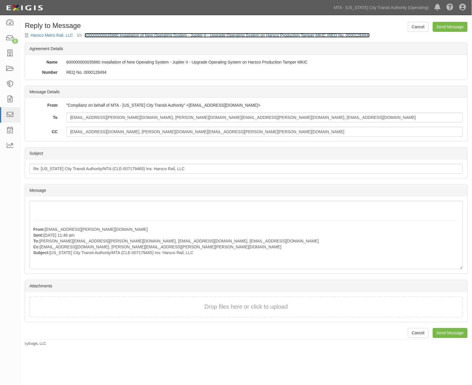
click at [245, 36] on link "600000000035880 Installation of New Operating System - Jupiter II - Upgrade Ope…" at bounding box center [227, 35] width 285 height 5
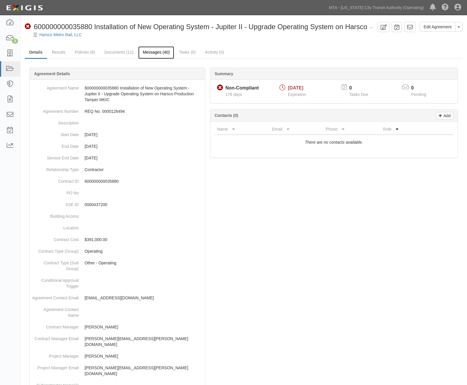
click at [160, 53] on link "Messages (40)" at bounding box center [156, 52] width 36 height 13
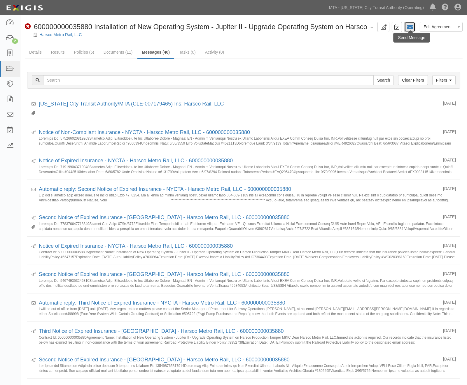
click at [413, 27] on icon at bounding box center [410, 27] width 6 height 6
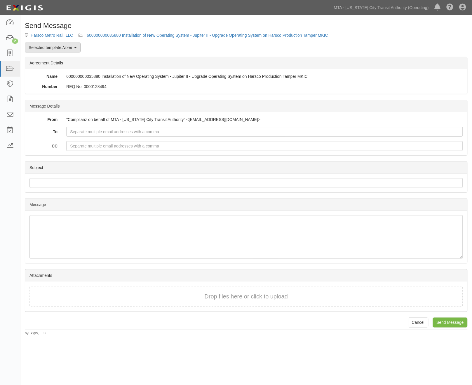
click at [57, 48] on link "Selected template: None" at bounding box center [53, 48] width 56 height 10
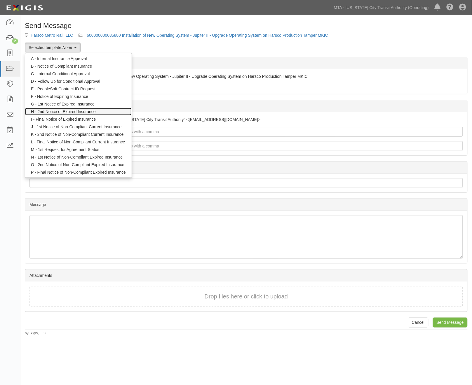
click at [63, 112] on link "H - 2nd Notice of Expired Insurance" at bounding box center [78, 112] width 106 height 8
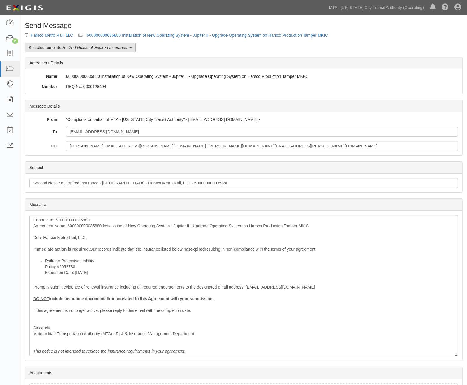
click at [78, 47] on em "H - 2nd Notice of Expired Insurance" at bounding box center [94, 47] width 65 height 5
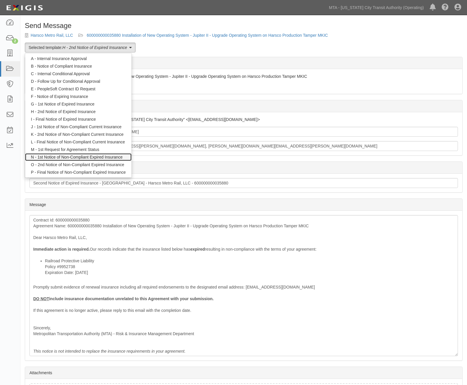
click at [59, 156] on link "N - 1st Notice of Non-Compliant Expired Insurance" at bounding box center [78, 157] width 106 height 8
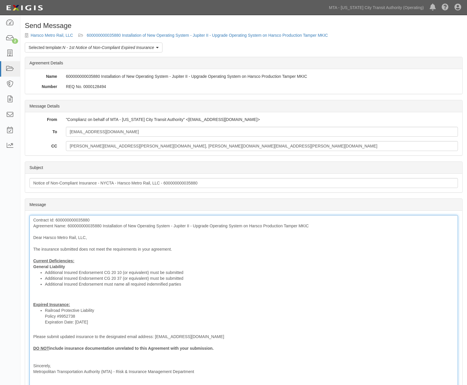
click at [76, 266] on div "Contract Id: 600000000035880 Agreement Name: 600000000035880 Installation of Ne…" at bounding box center [243, 304] width 429 height 179
click at [62, 302] on div "Contract Id: 600000000035880 Agreement Name: 600000000035880 Installation of Ne…" at bounding box center [243, 304] width 429 height 179
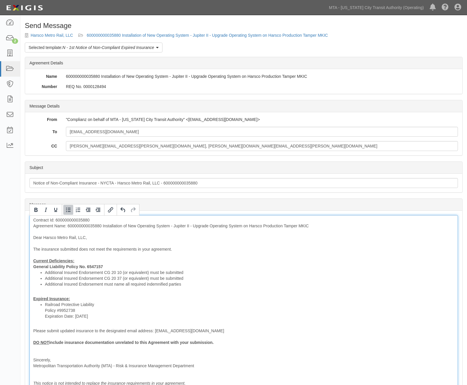
click at [97, 305] on li "Railroad Protective Liability Policy #9952738 Expiration Date: [DATE]" at bounding box center [249, 311] width 409 height 18
drag, startPoint x: 109, startPoint y: 305, endPoint x: 95, endPoint y: 306, distance: 14.0
click at [95, 306] on li "Railroad Protective Liability Policy Policy #9952738 Expiration Date: [DATE]" at bounding box center [249, 311] width 409 height 18
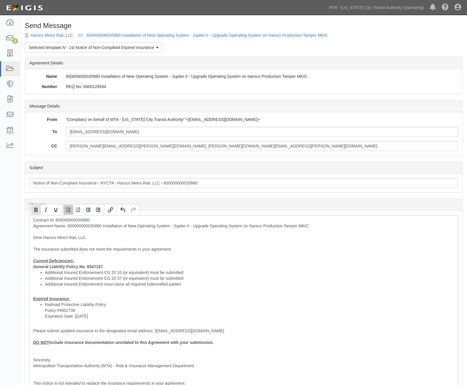
click at [36, 212] on icon "Bold" at bounding box center [35, 210] width 7 height 7
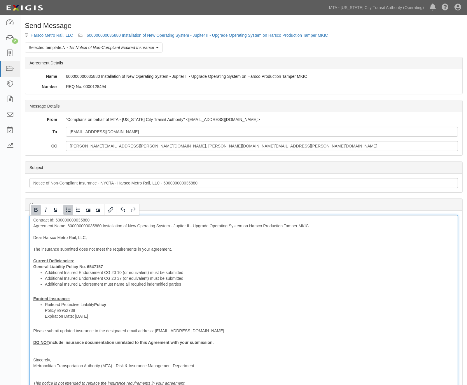
click at [126, 301] on div "Contract Id: 600000000035880 Agreement Name: 600000000035880 Installation of Ne…" at bounding box center [243, 301] width 429 height 173
click at [124, 305] on li "Railroad Protective Liability Policy Policy #9952738 Expiration Date: 2/28/2025" at bounding box center [249, 311] width 409 height 18
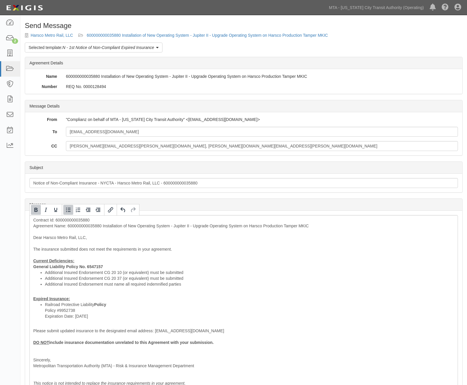
click at [36, 209] on icon "Bold" at bounding box center [35, 210] width 7 height 7
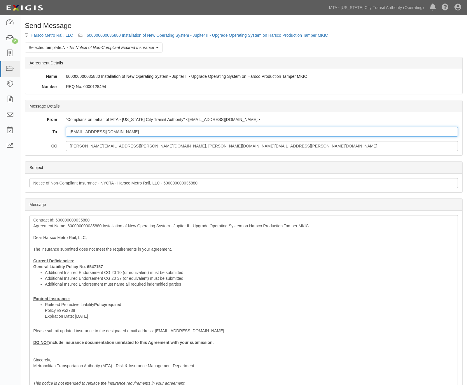
click at [118, 132] on input "rmurphy@harsco.com" at bounding box center [262, 132] width 392 height 10
paste input "rmurphy@harsco.com, kyle.kashar@marsh.com"
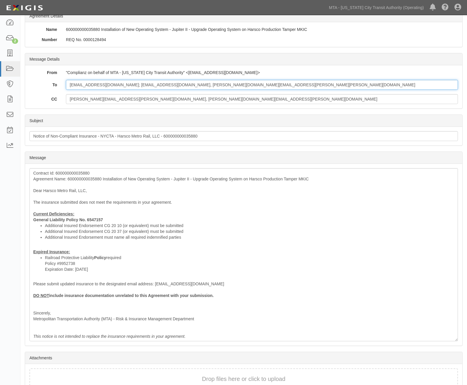
scroll to position [80, 0]
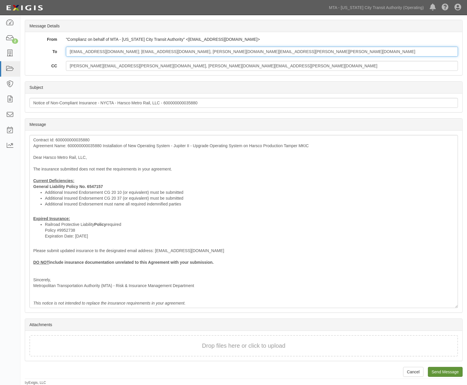
type input "rmurphy@harsco.com; rmurphy@harsco.com, kyle.kashar@marsh.com"
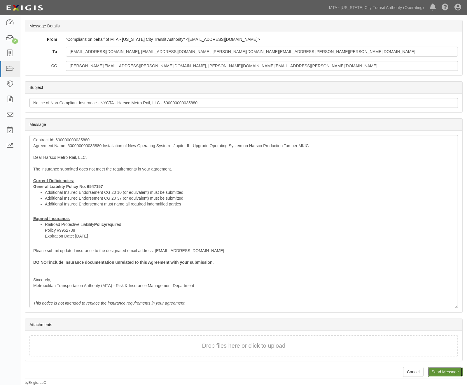
click at [442, 369] on input "Send Message" at bounding box center [445, 372] width 35 height 10
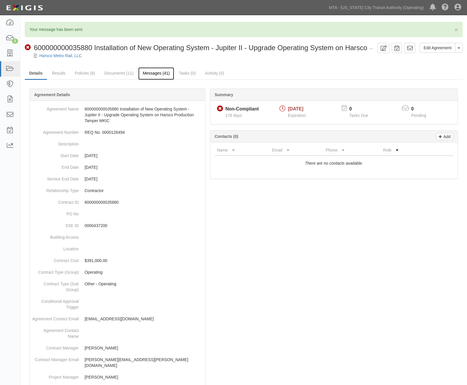
click at [163, 73] on link "Messages (41)" at bounding box center [156, 73] width 36 height 13
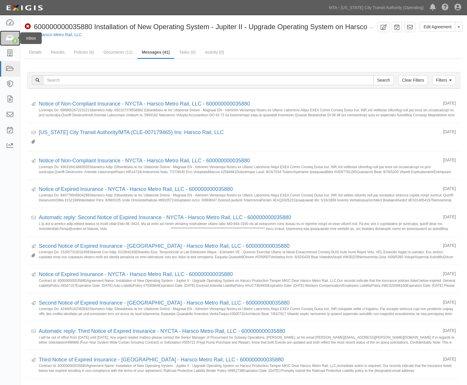
click at [5, 39] on link "2" at bounding box center [10, 38] width 20 height 15
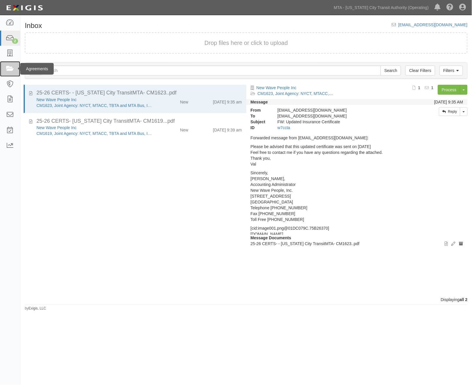
click at [11, 68] on icon at bounding box center [10, 69] width 8 height 7
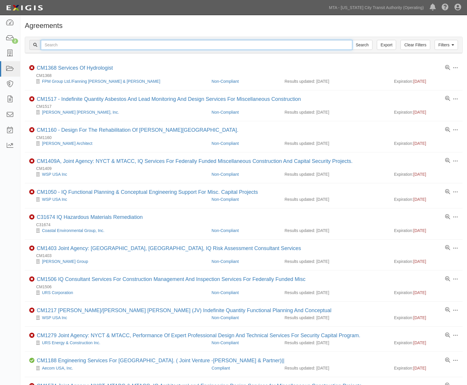
paste input "[CREDIT_CARD_NUMBER]"
type input "[CREDIT_CARD_NUMBER]"
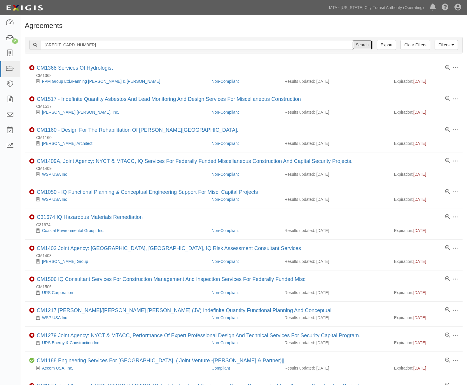
click at [363, 44] on input "Search" at bounding box center [362, 45] width 20 height 10
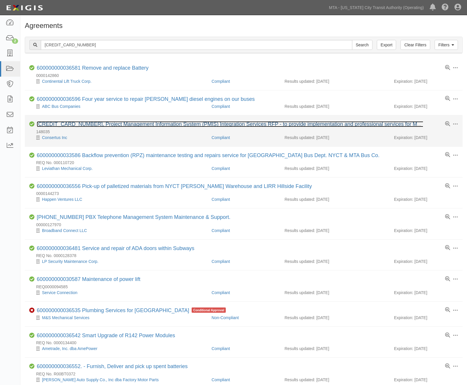
click at [89, 126] on link "[CREDIT_CARD_NUMBER], Project Management Information System (PMIS) Integration …" at bounding box center [265, 124] width 456 height 6
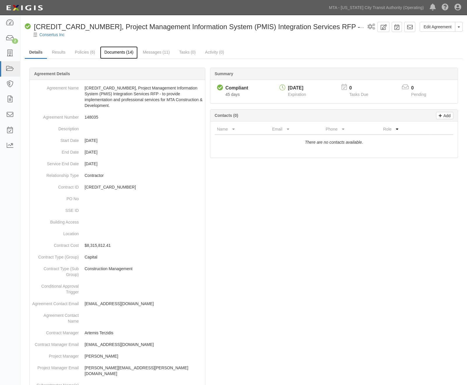
click at [127, 53] on link "Documents (14)" at bounding box center [119, 52] width 38 height 13
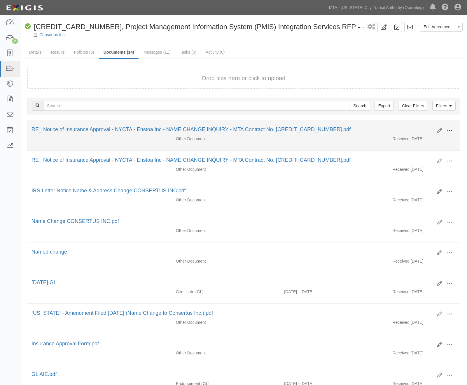
click at [450, 130] on span at bounding box center [449, 130] width 5 height 5
click at [409, 138] on link "View" at bounding box center [421, 139] width 46 height 11
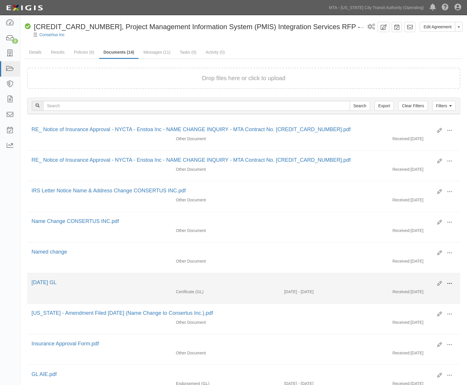
drag, startPoint x: 453, startPoint y: 284, endPoint x: 445, endPoint y: 284, distance: 7.9
click at [453, 284] on button at bounding box center [449, 284] width 13 height 10
click at [406, 294] on link "View" at bounding box center [421, 292] width 46 height 11
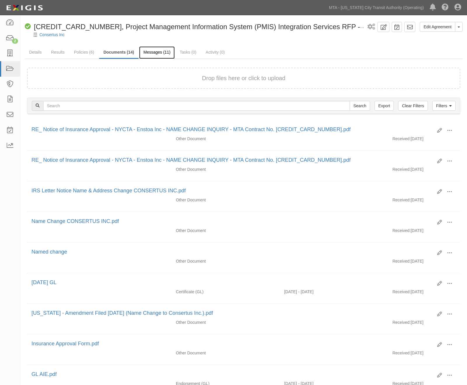
click at [150, 53] on link "Messages (11)" at bounding box center [157, 52] width 36 height 13
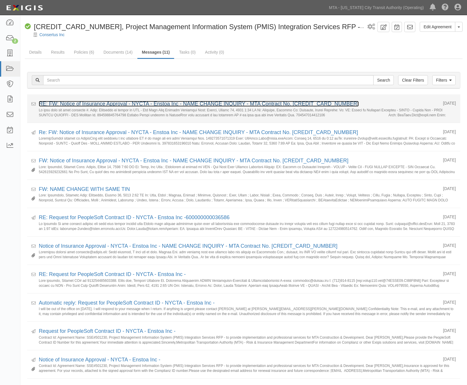
click at [134, 103] on link "RE: FW: Notice of Insurance Approval - NYCTA - Enstoa Inc - NAME CHANGE INQUIRY…" at bounding box center [199, 104] width 320 height 6
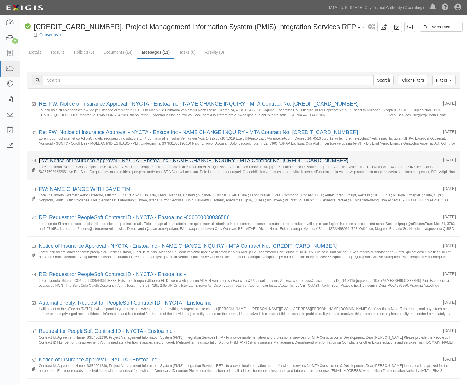
click at [103, 158] on link "FW: Notice of Insurance Approval - NYCTA - Enstoa Inc - NAME CHANGE INQUIRY - M…" at bounding box center [194, 161] width 310 height 6
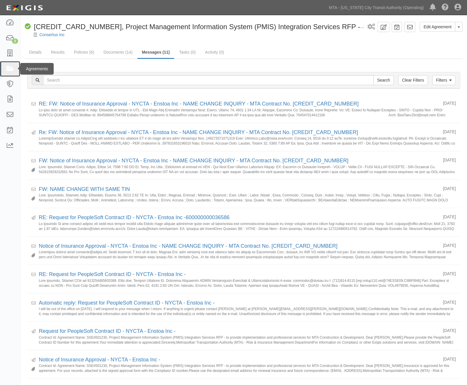
click at [8, 68] on icon at bounding box center [10, 69] width 8 height 7
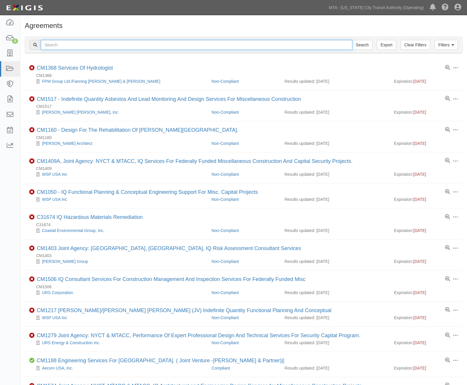
paste input "71855-INS1542"
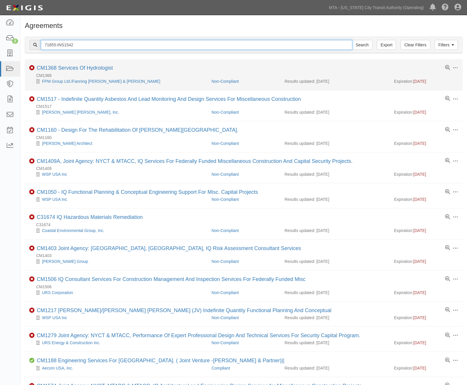
type input "71855-INS1542"
click at [352, 40] on input "Search" at bounding box center [362, 45] width 20 height 10
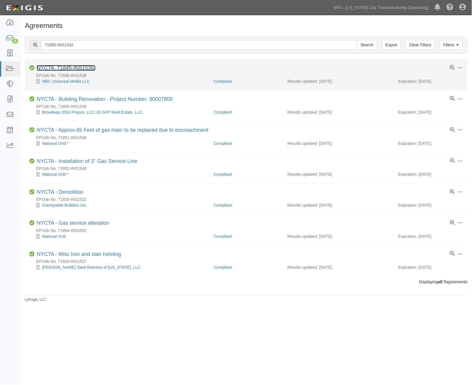
click at [85, 68] on link "NYCTA, 71845-INS1536," at bounding box center [66, 68] width 59 height 6
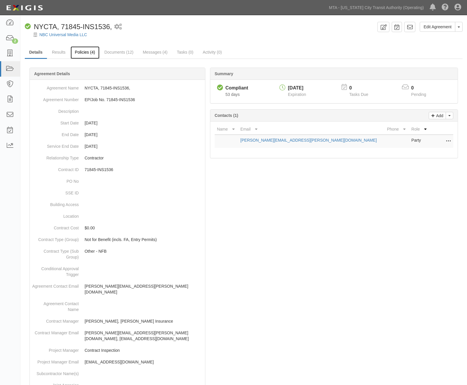
click at [81, 52] on link "Policies (4)" at bounding box center [85, 52] width 29 height 13
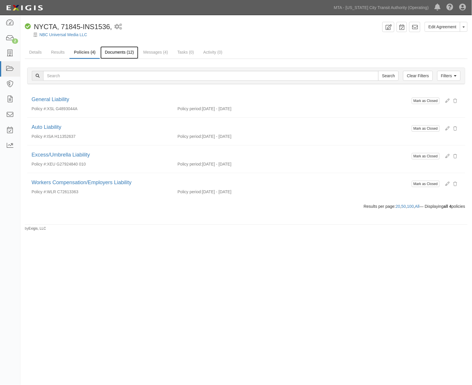
click at [119, 53] on link "Documents (12)" at bounding box center [119, 52] width 38 height 13
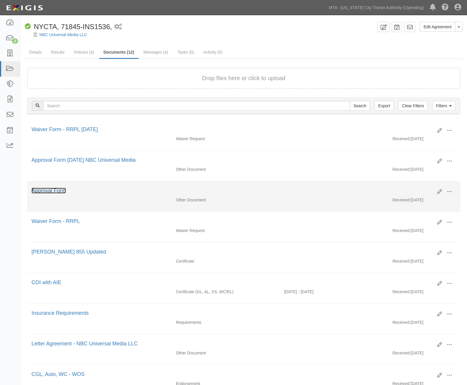
click at [44, 191] on link "Approval Form" at bounding box center [49, 191] width 34 height 6
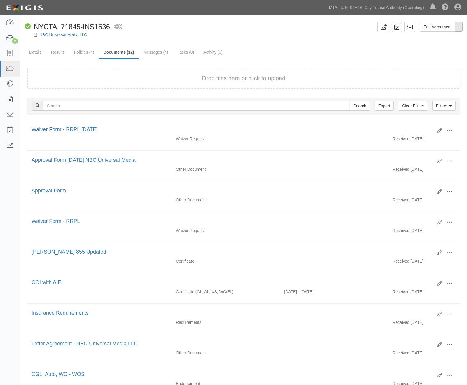
click at [457, 27] on button "Toggle Agreement Dropdown" at bounding box center [459, 27] width 8 height 10
click at [432, 46] on link "Archive Agreement" at bounding box center [439, 46] width 46 height 8
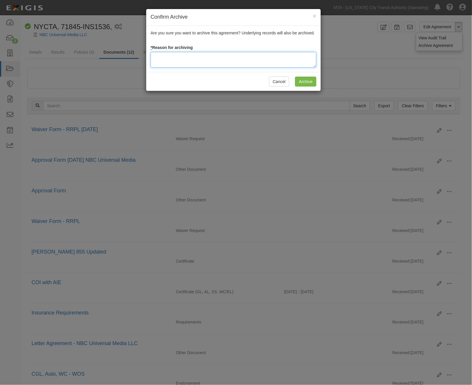
click at [181, 61] on textarea at bounding box center [234, 60] width 166 height 16
type textarea "Completed"
click at [305, 79] on input "Archive" at bounding box center [305, 82] width 21 height 10
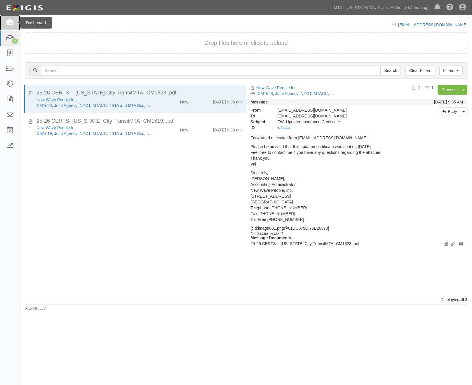
click at [7, 22] on icon at bounding box center [10, 23] width 8 height 7
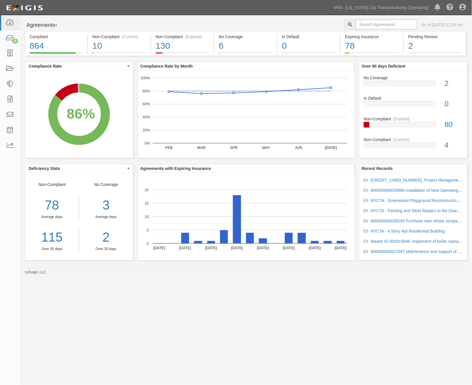
paste input "71855-INS1542"
type input "71855-INS1542"
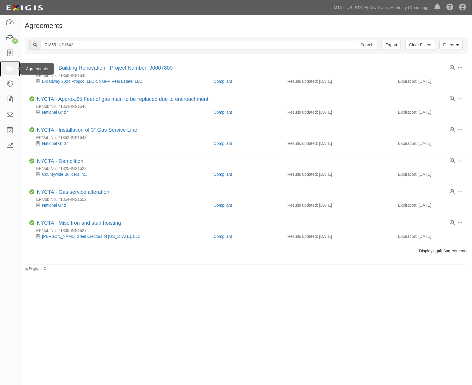
click at [9, 70] on icon at bounding box center [10, 69] width 8 height 7
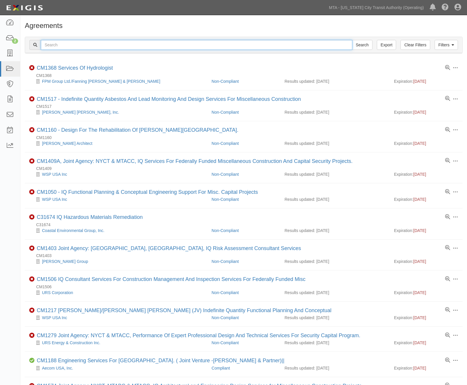
click at [98, 47] on input "text" at bounding box center [197, 45] width 312 height 10
type input "[PERSON_NAME]"
click at [352, 40] on input "Search" at bounding box center [362, 45] width 20 height 10
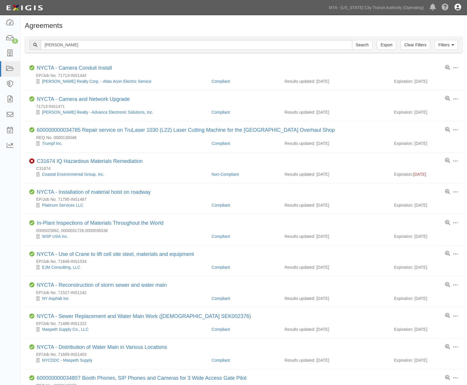
click at [457, 5] on icon at bounding box center [458, 7] width 7 height 7
click at [448, 32] on link "Sign Out" at bounding box center [441, 34] width 46 height 12
